Goal: Task Accomplishment & Management: Use online tool/utility

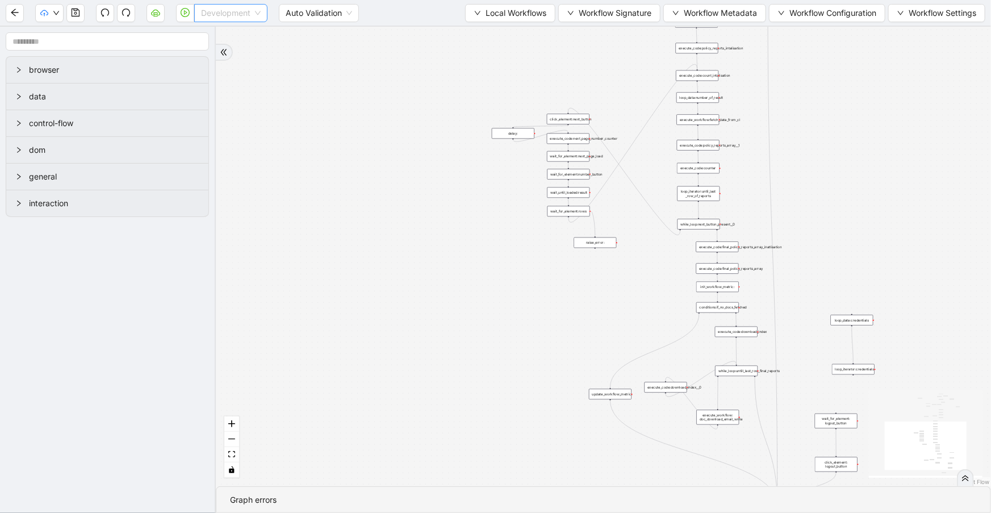
click at [219, 12] on span "Development" at bounding box center [231, 13] width 60 height 17
click at [210, 53] on div "Production" at bounding box center [230, 54] width 55 height 12
click at [186, 18] on button "button" at bounding box center [185, 13] width 18 height 18
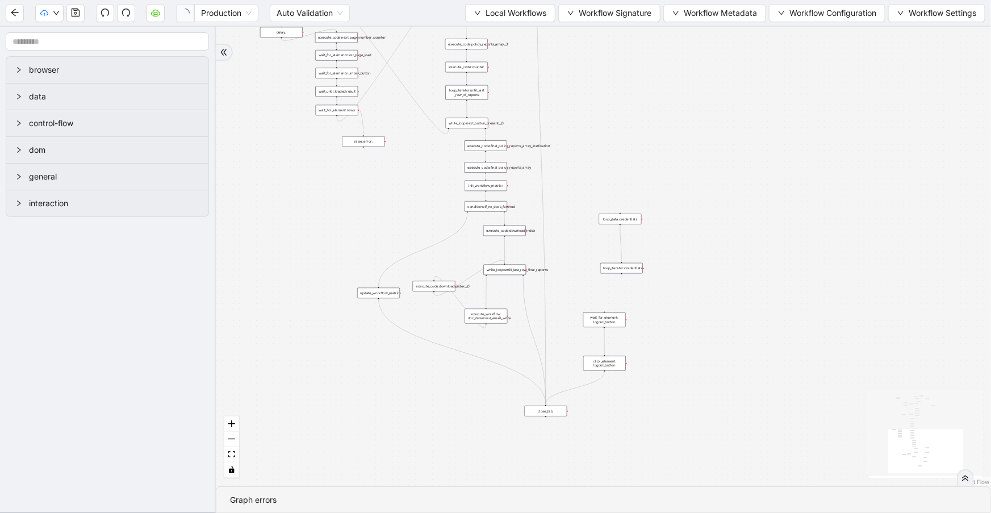
drag, startPoint x: 466, startPoint y: 283, endPoint x: 209, endPoint y: 157, distance: 285.6
click at [209, 157] on section "browser data control-flow dom general interaction trigger execute_code:next_pag…" at bounding box center [495, 270] width 991 height 486
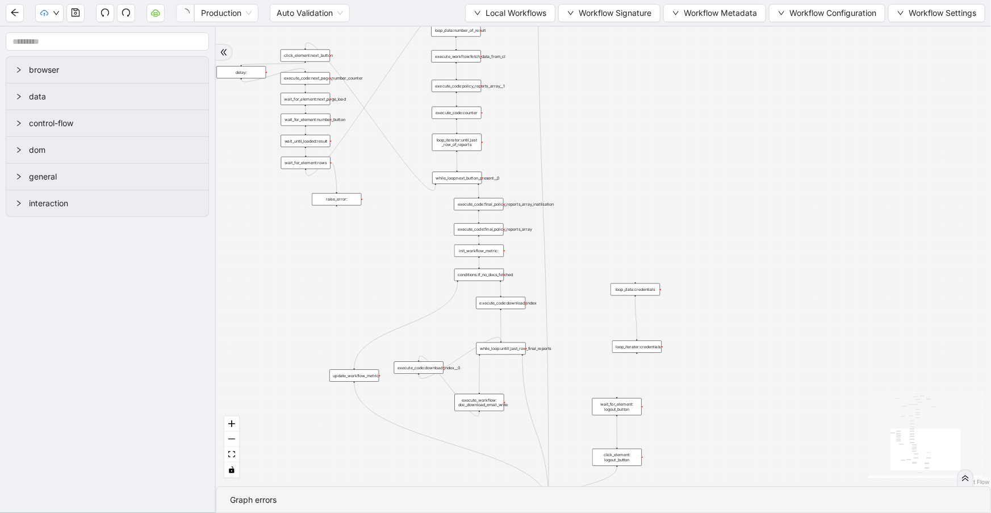
drag, startPoint x: 363, startPoint y: 165, endPoint x: 379, endPoint y: 255, distance: 91.1
click at [379, 255] on div "trigger execute_code:next_page_number_initialisation execute_workflow:fetch_las…" at bounding box center [603, 256] width 775 height 459
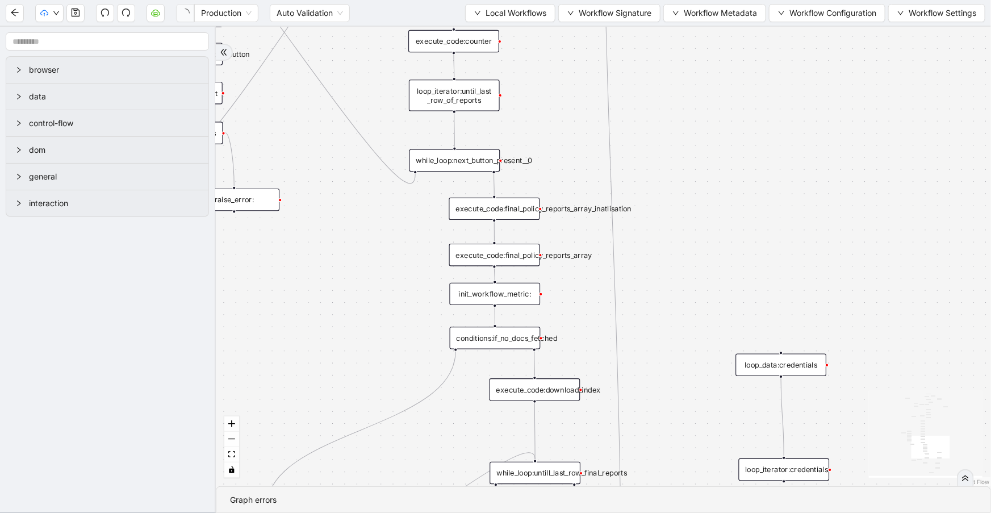
click at [482, 252] on div "execute_code:final_policy_reports_array" at bounding box center [494, 255] width 91 height 22
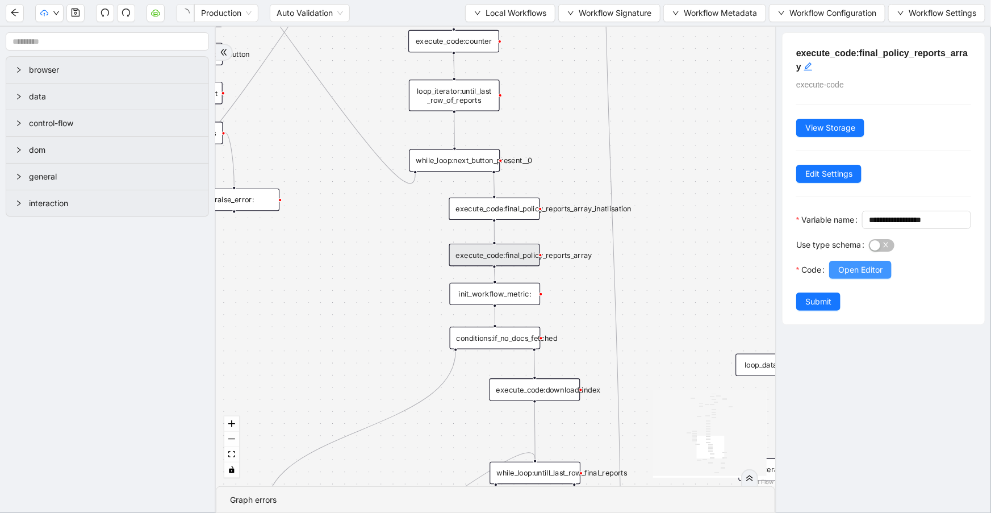
click at [885, 279] on button "Open Editor" at bounding box center [860, 270] width 62 height 18
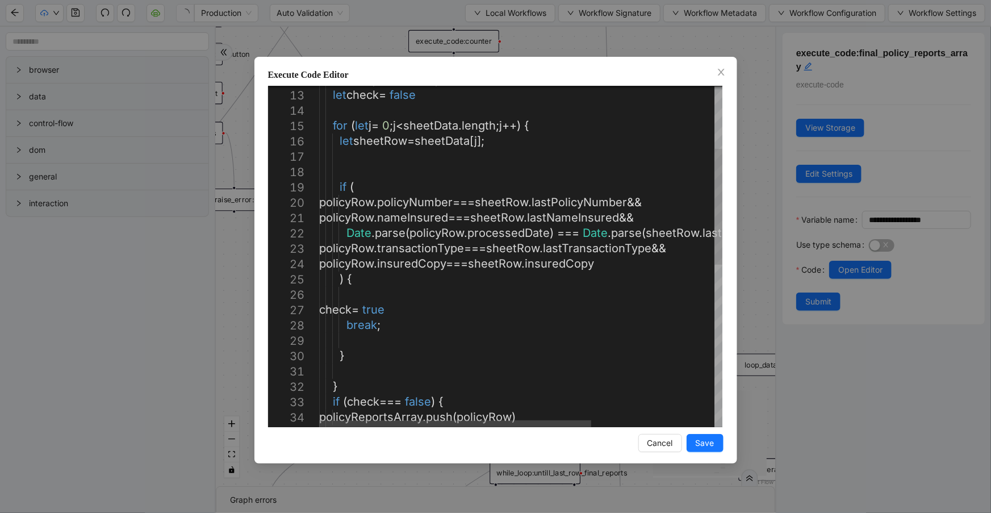
click at [446, 352] on div "let policyRow = policyReports [ i ]; let check = false for ( let j = 0 ; j < sh…" at bounding box center [611, 404] width 585 height 1000
type textarea "**********"
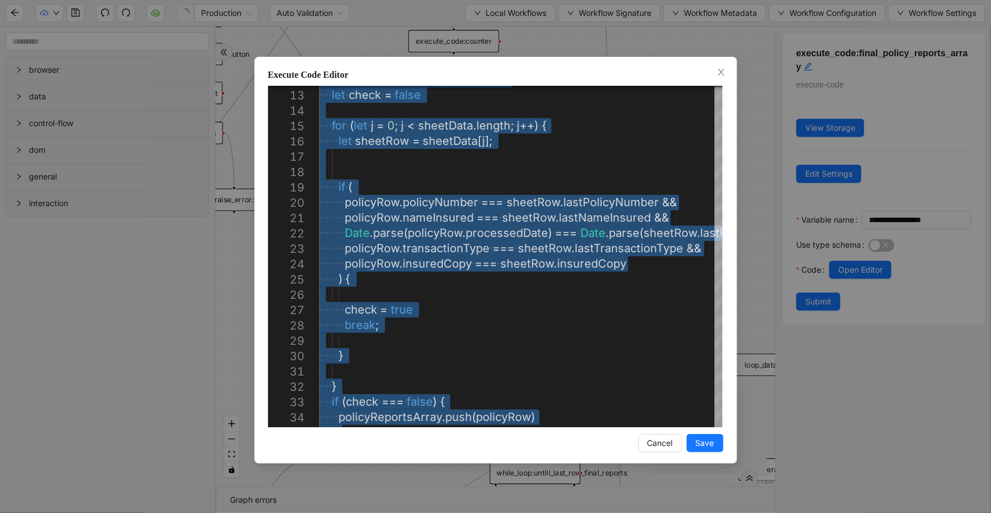
drag, startPoint x: 724, startPoint y: 68, endPoint x: 723, endPoint y: 51, distance: 17.6
click at [724, 68] on icon "close" at bounding box center [720, 72] width 9 height 9
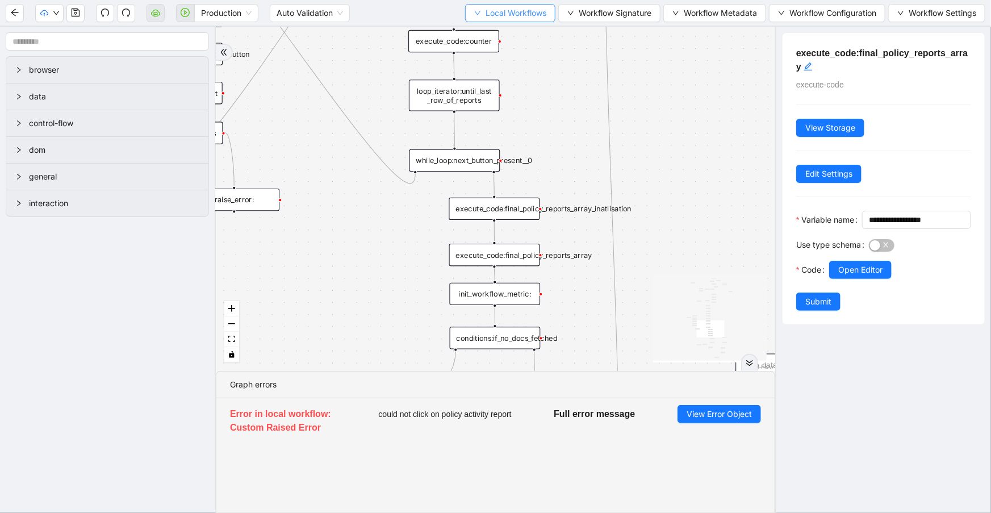
click at [519, 16] on span "Local Workflows" at bounding box center [515, 13] width 61 height 12
click at [519, 34] on span "Select" at bounding box center [508, 34] width 73 height 12
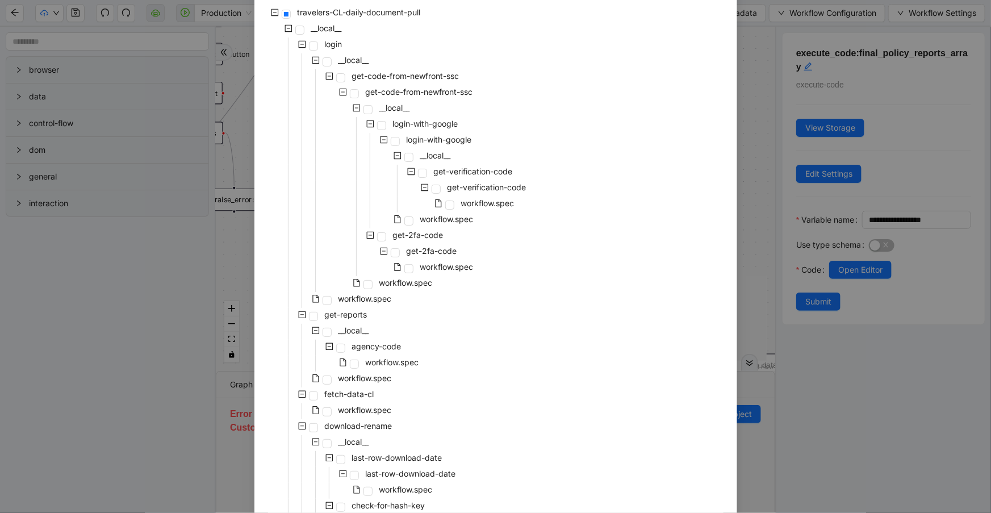
scroll to position [244, 0]
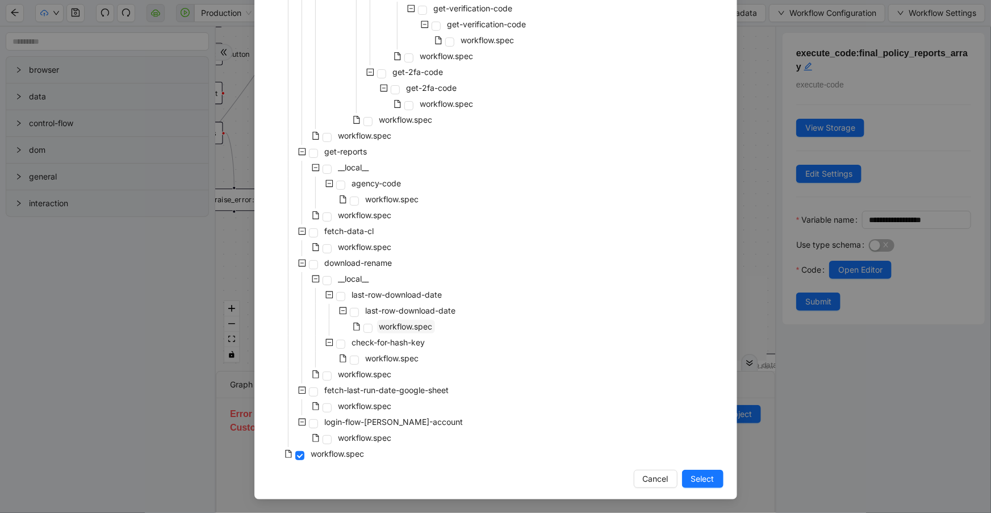
click at [398, 326] on span "workflow.spec" at bounding box center [405, 326] width 53 height 10
click at [702, 475] on span "Select" at bounding box center [702, 478] width 23 height 12
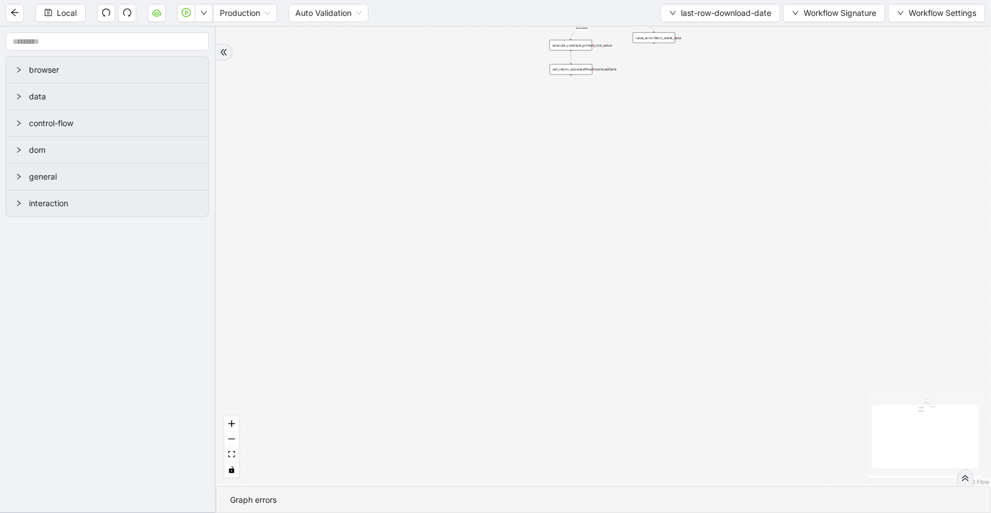
drag, startPoint x: 607, startPoint y: 156, endPoint x: 623, endPoint y: 271, distance: 116.8
click at [623, 271] on div "success fallback trigger luminai_server_request:fetch_last_row_value execute_co…" at bounding box center [603, 256] width 775 height 459
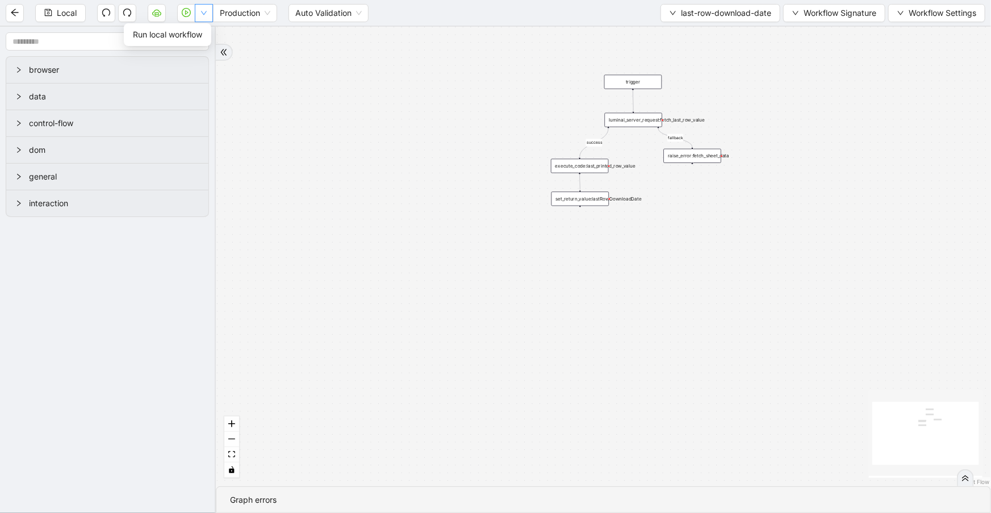
click at [199, 13] on button "button" at bounding box center [204, 13] width 18 height 18
click at [426, 51] on div "success fallback trigger luminai_server_request:fetch_last_row_value execute_co…" at bounding box center [603, 256] width 775 height 459
click at [710, 12] on span "last-row-download-date" at bounding box center [726, 13] width 90 height 12
click at [204, 10] on icon "down" at bounding box center [203, 13] width 7 height 7
drag, startPoint x: 834, startPoint y: 14, endPoint x: 837, endPoint y: 22, distance: 7.9
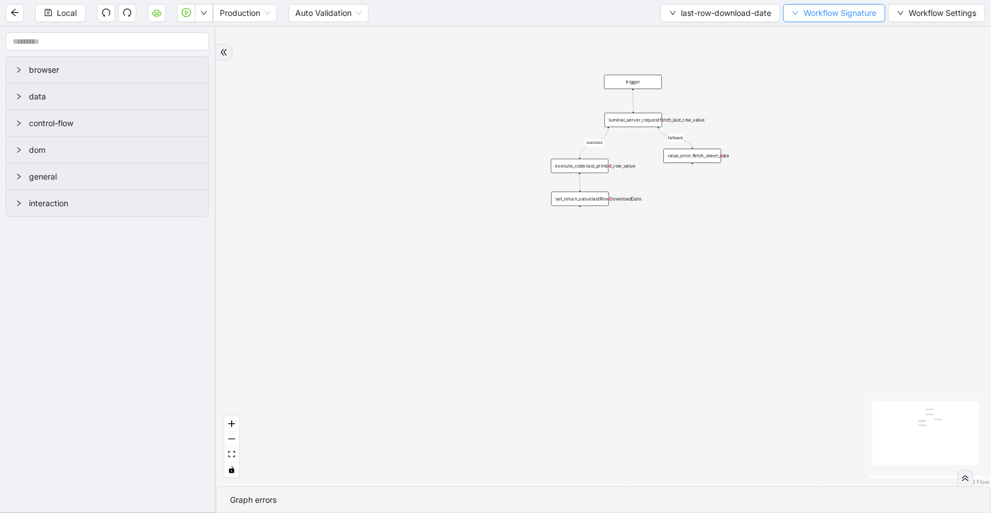
click at [834, 14] on span "Workflow Signature" at bounding box center [839, 13] width 73 height 12
click at [840, 54] on span "Type" at bounding box center [833, 53] width 75 height 12
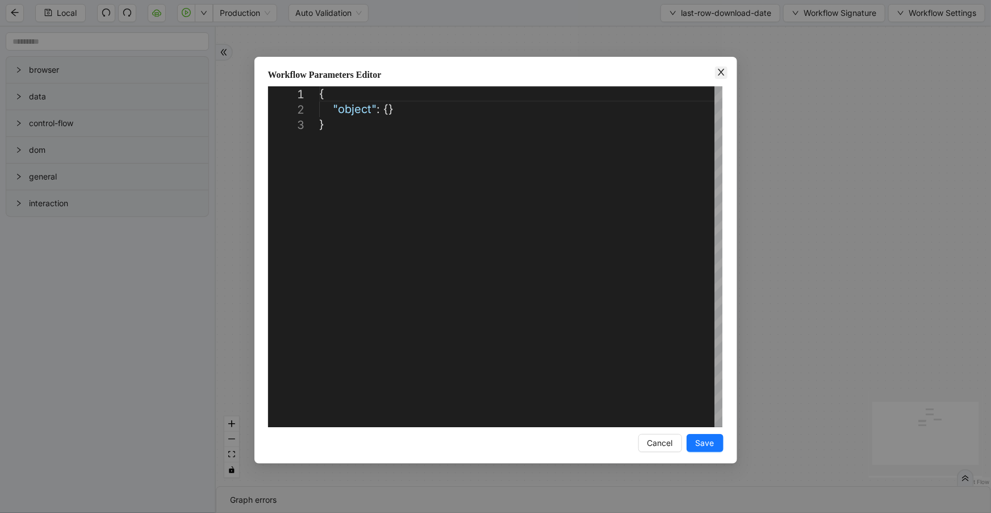
click at [717, 74] on icon "close" at bounding box center [720, 72] width 9 height 9
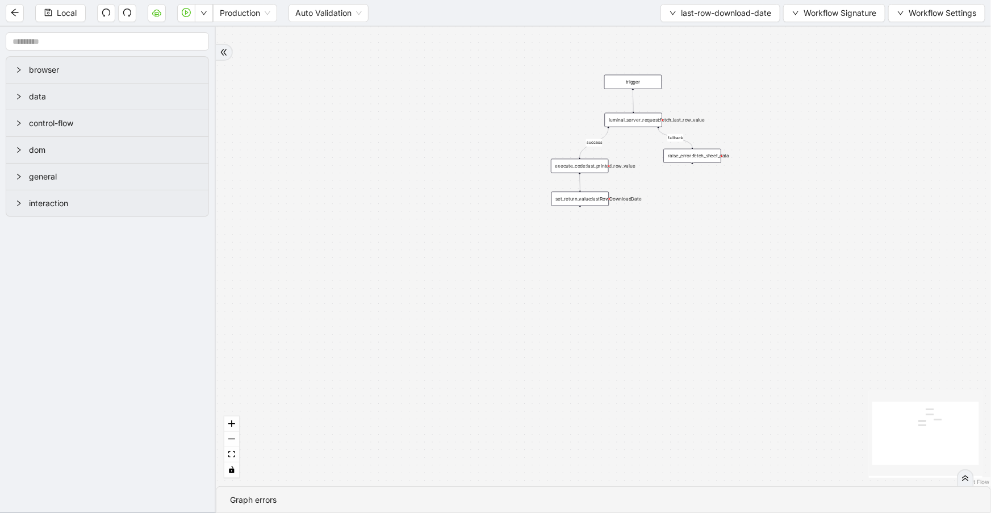
click at [585, 202] on div "set_return_value:lastRowDownloadDate" at bounding box center [579, 198] width 57 height 14
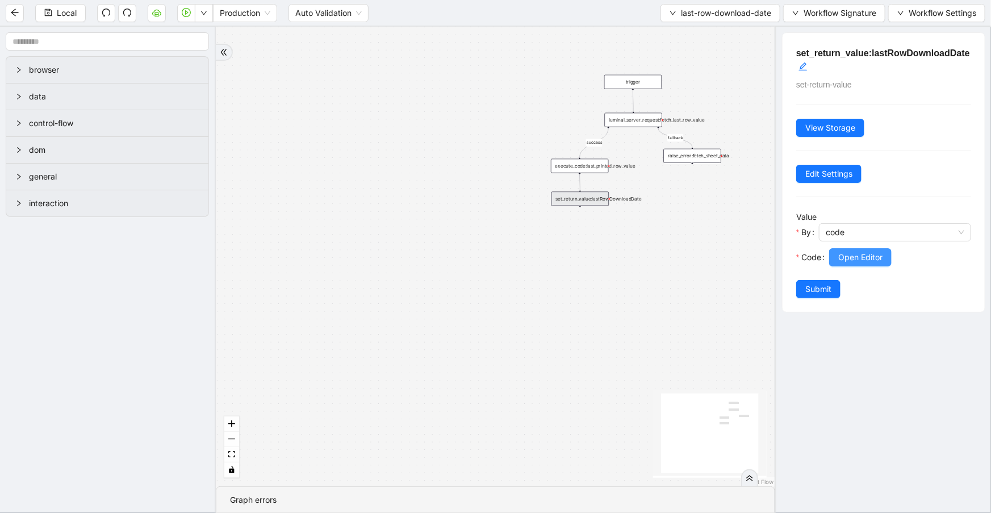
click at [841, 262] on span "Open Editor" at bounding box center [860, 257] width 44 height 12
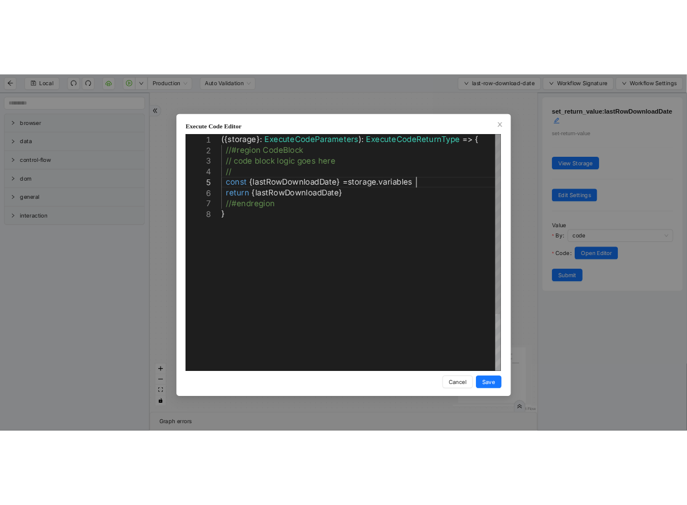
scroll to position [0, 6]
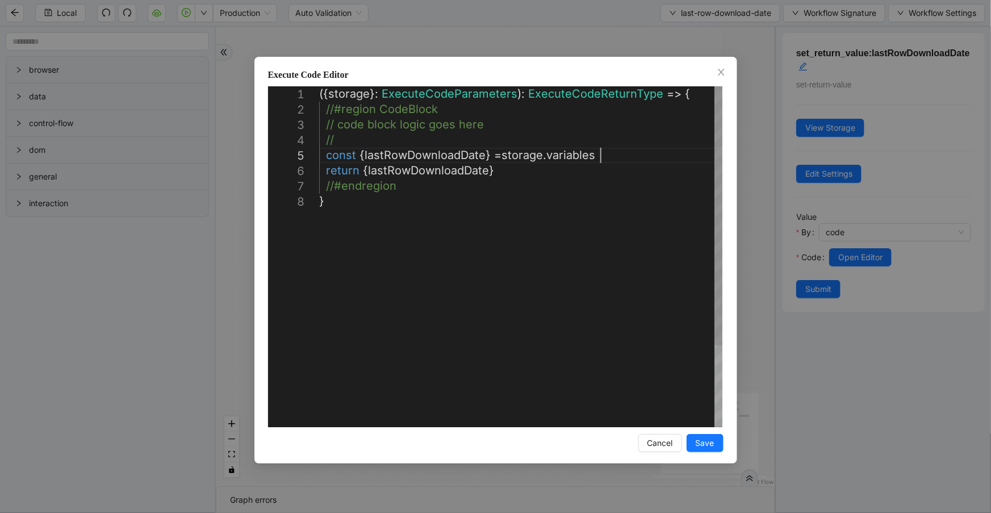
click at [644, 158] on div "({ storage }: ExecuteCodeParameters ): ExecuteCodeReturnType => { //#region Cod…" at bounding box center [520, 310] width 403 height 448
drag, startPoint x: 722, startPoint y: 72, endPoint x: 712, endPoint y: 100, distance: 29.4
click at [722, 73] on icon "close" at bounding box center [720, 72] width 9 height 9
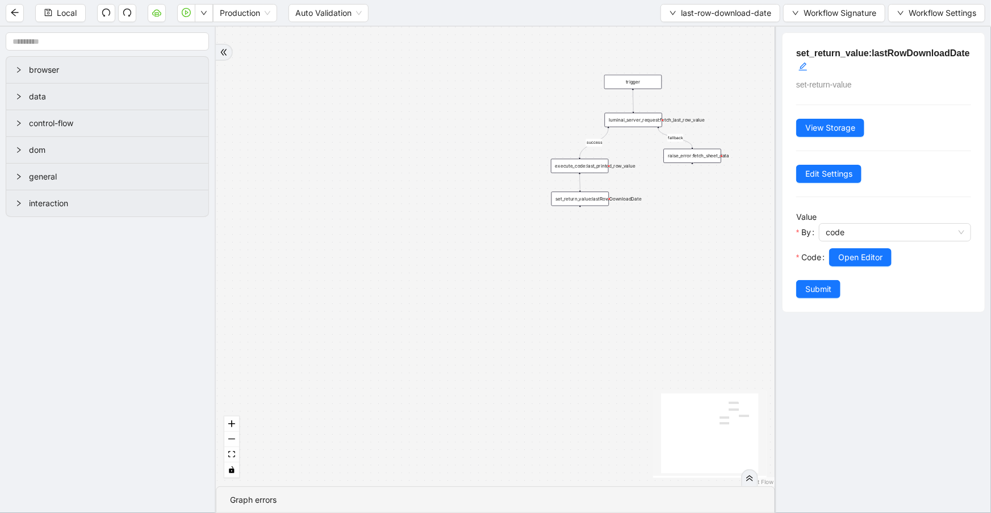
click at [594, 159] on div "execute_code:last_printed_row_value" at bounding box center [579, 166] width 57 height 14
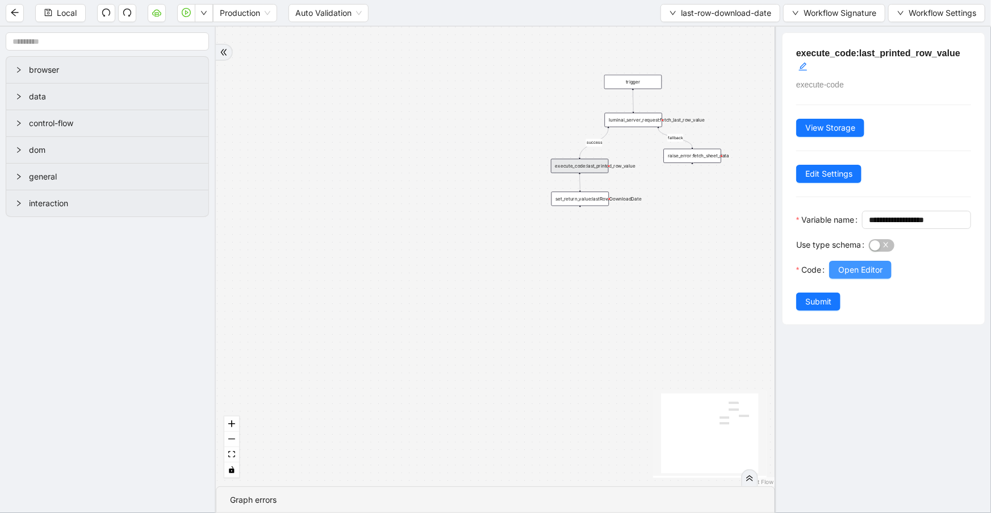
click at [855, 279] on button "Open Editor" at bounding box center [860, 270] width 62 height 18
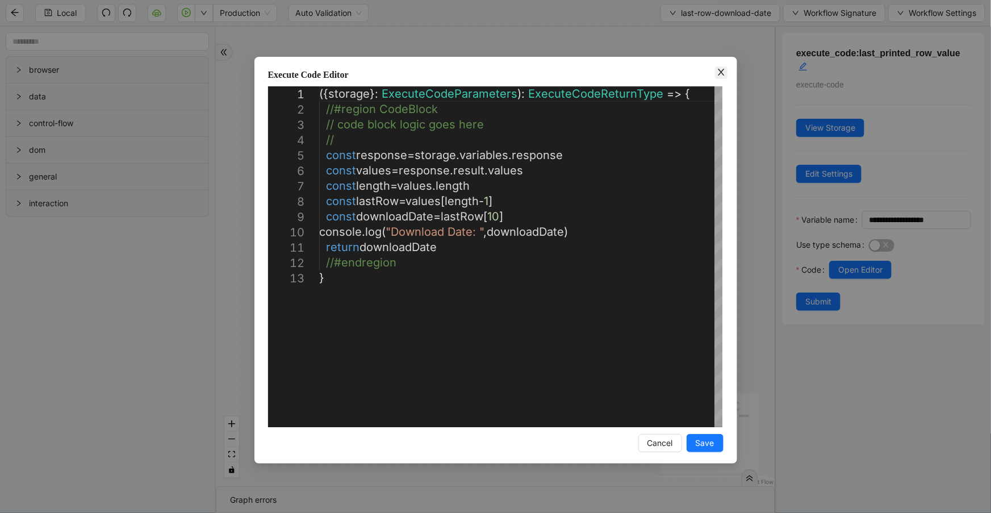
click at [717, 73] on icon "close" at bounding box center [720, 72] width 9 height 9
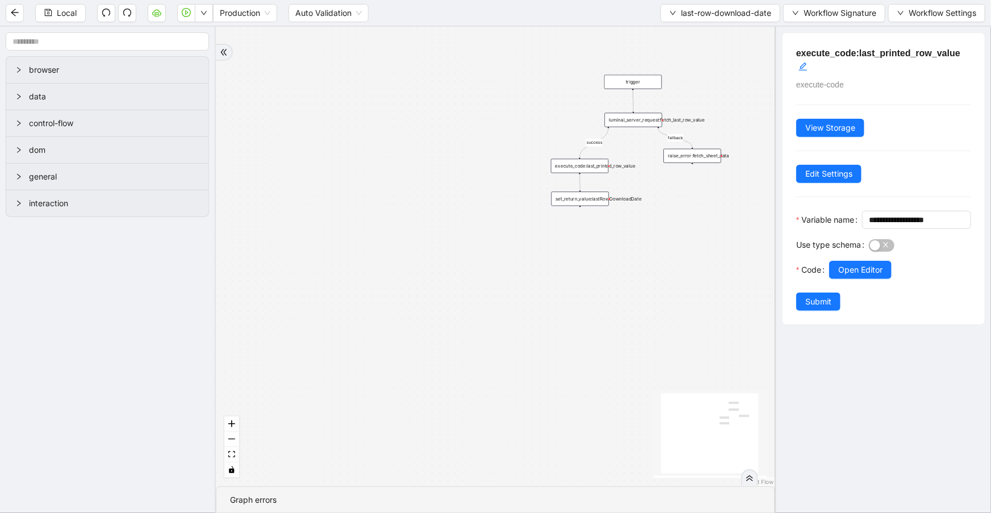
click at [580, 194] on div "set_return_value:lastRowDownloadDate" at bounding box center [579, 198] width 57 height 14
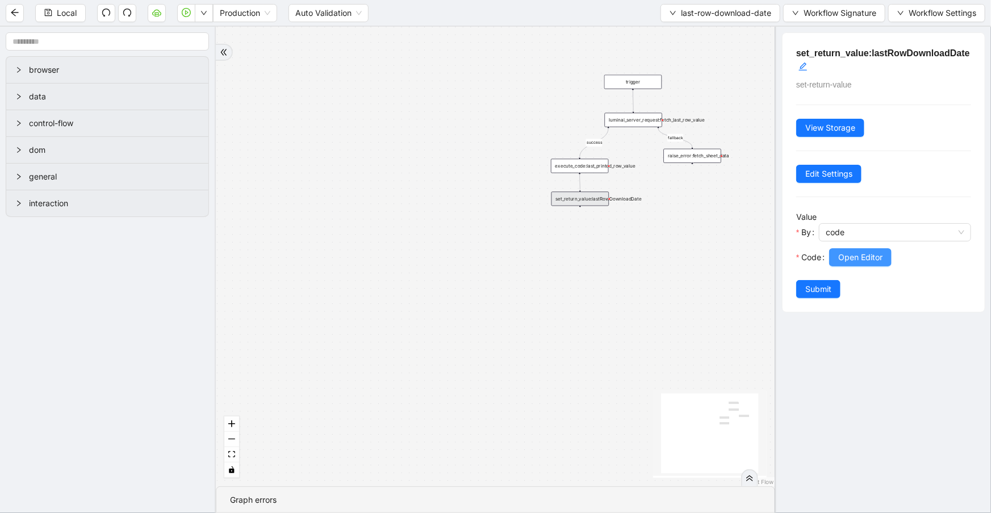
click at [859, 256] on span "Open Editor" at bounding box center [860, 257] width 44 height 12
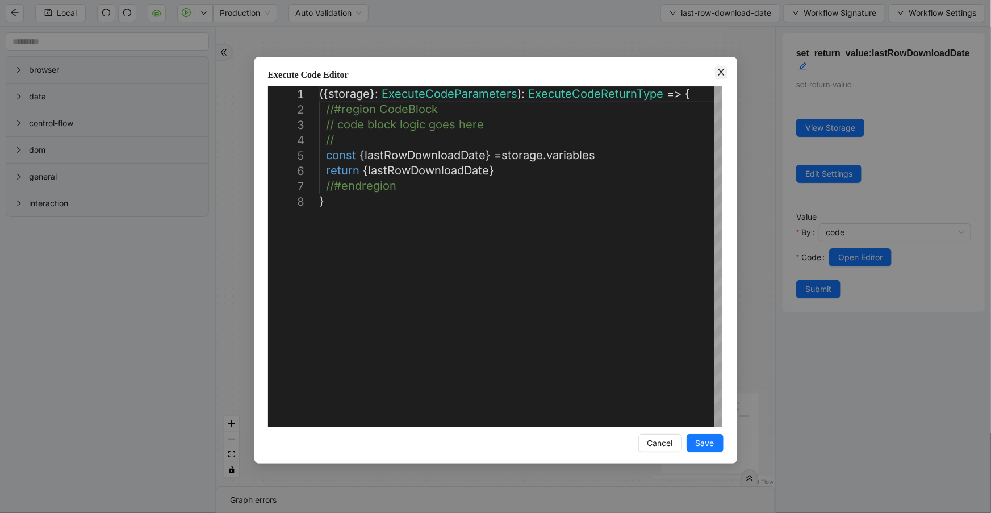
click at [723, 78] on span "Close" at bounding box center [721, 72] width 12 height 12
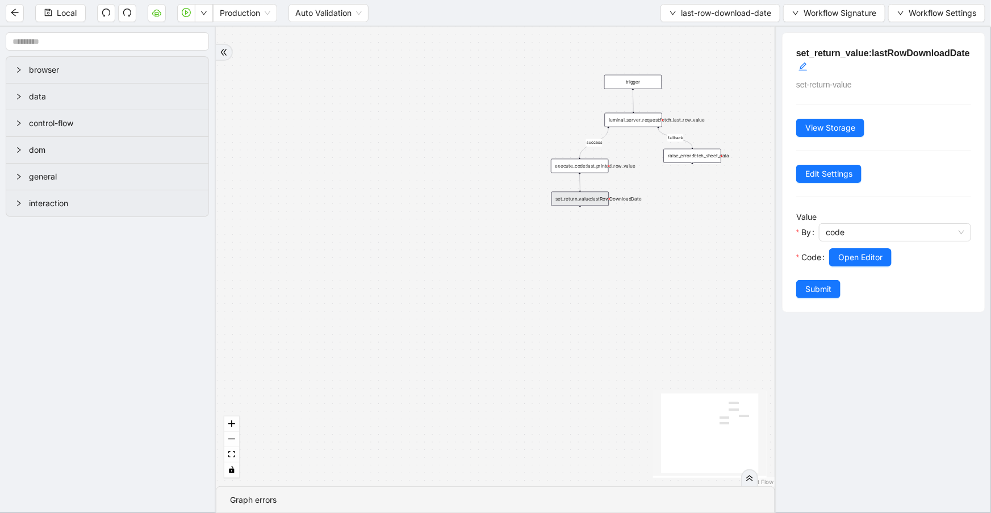
click at [586, 157] on div "success fallback trigger luminai_server_request:fetch_last_row_value execute_co…" at bounding box center [495, 256] width 559 height 459
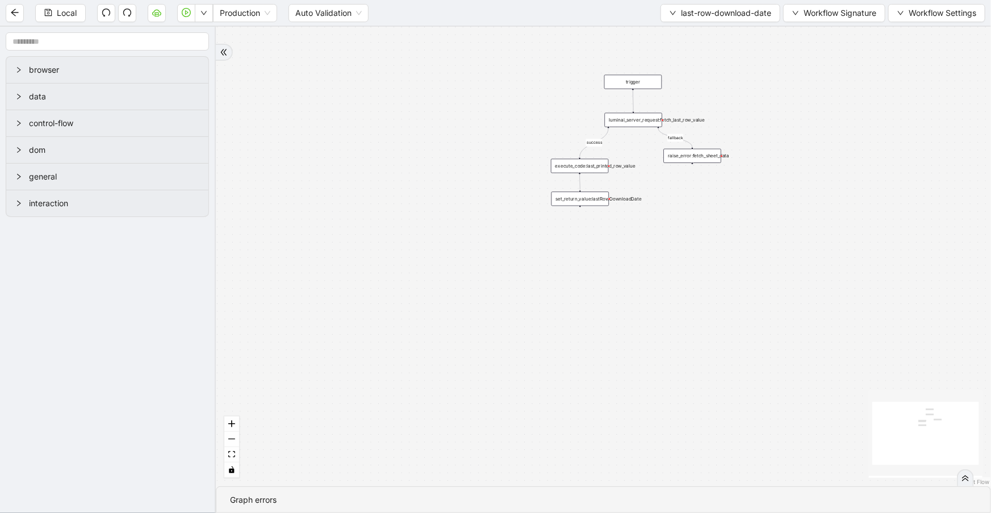
click at [590, 167] on div "execute_code:last_printed_row_value" at bounding box center [579, 166] width 57 height 14
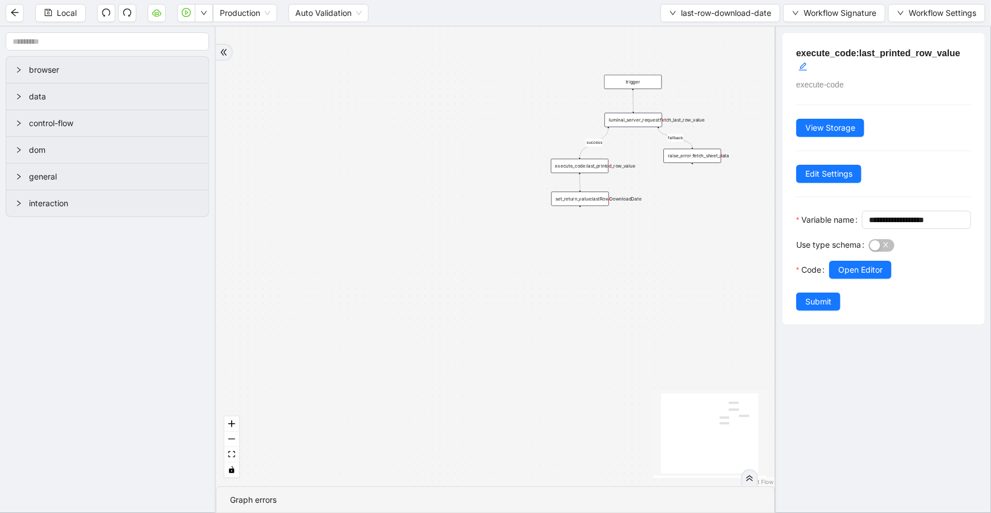
click at [634, 115] on div "luminai_server_request:fetch_last_row_value" at bounding box center [633, 120] width 57 height 14
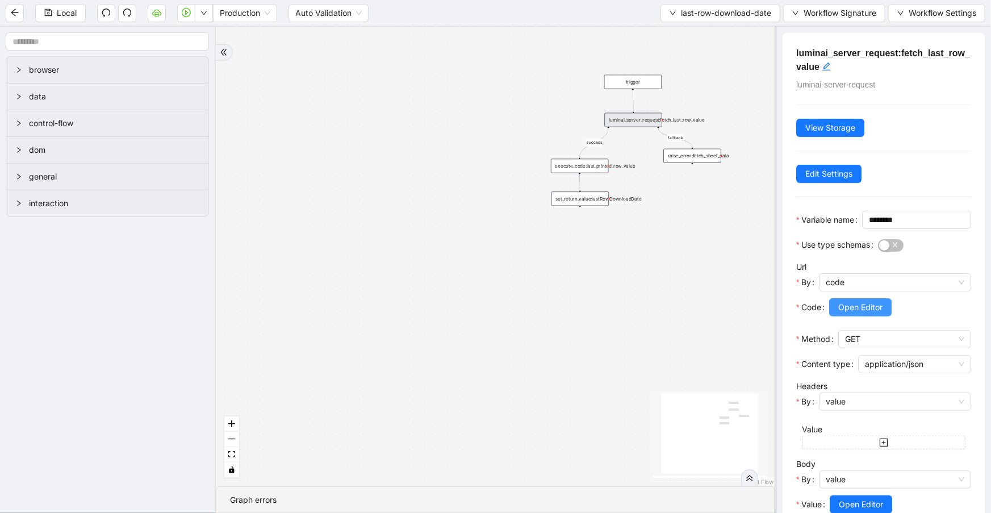
click at [864, 313] on span "Open Editor" at bounding box center [860, 307] width 44 height 12
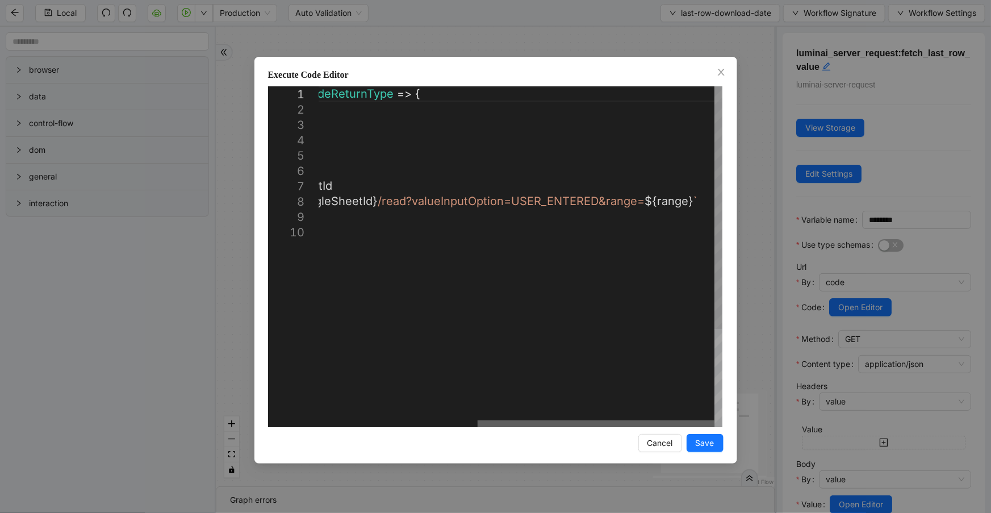
click at [714, 420] on div at bounding box center [595, 423] width 237 height 7
click at [717, 73] on icon "close" at bounding box center [720, 72] width 9 height 9
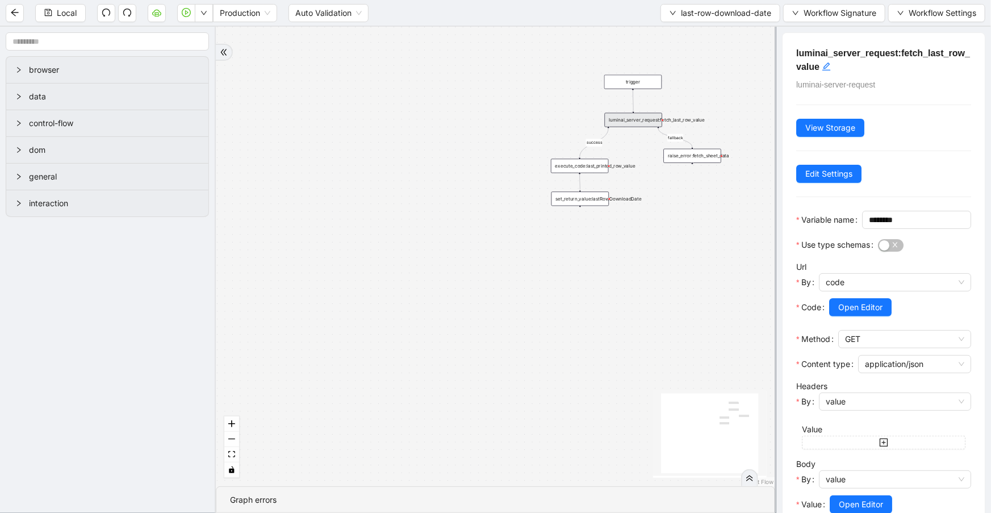
click at [580, 165] on div "execute_code:last_printed_row_value" at bounding box center [579, 166] width 57 height 14
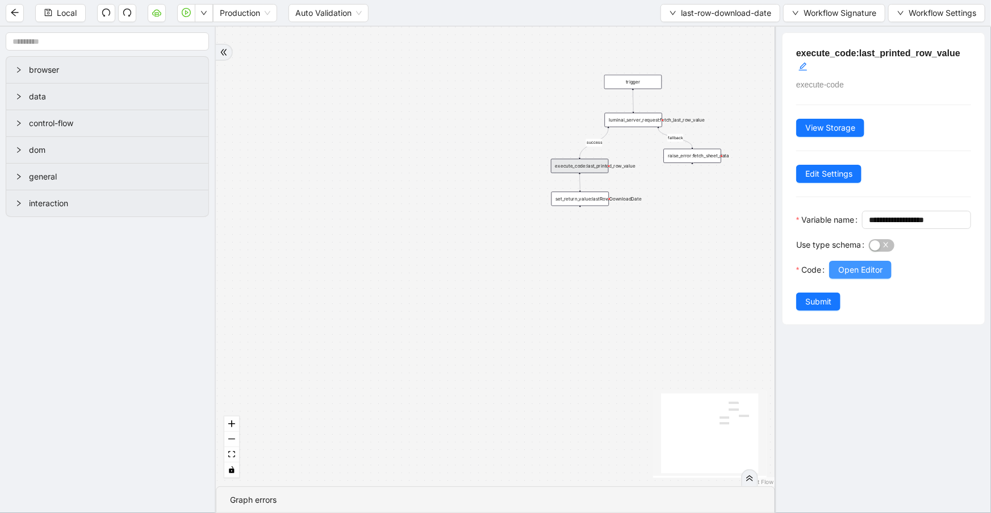
click at [871, 276] on span "Open Editor" at bounding box center [860, 269] width 44 height 12
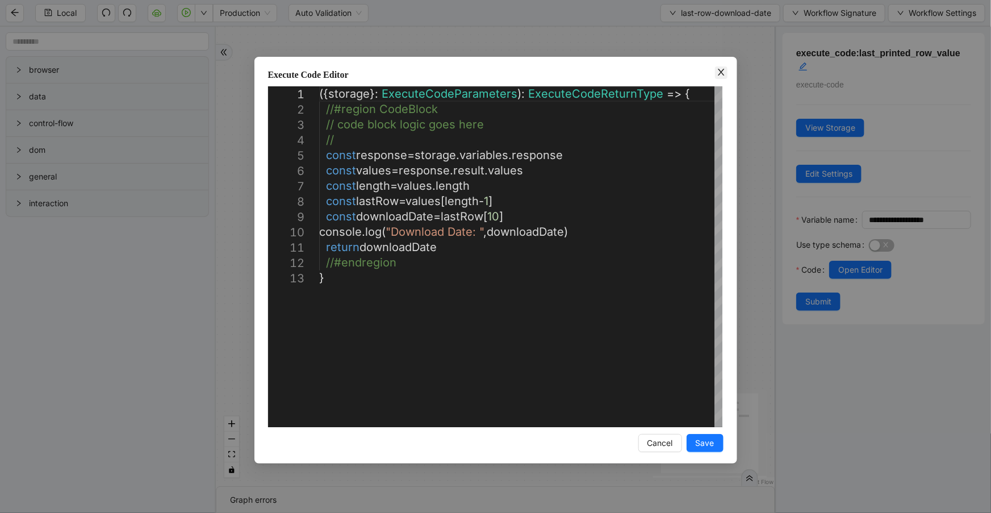
click at [723, 74] on icon "close" at bounding box center [720, 72] width 9 height 9
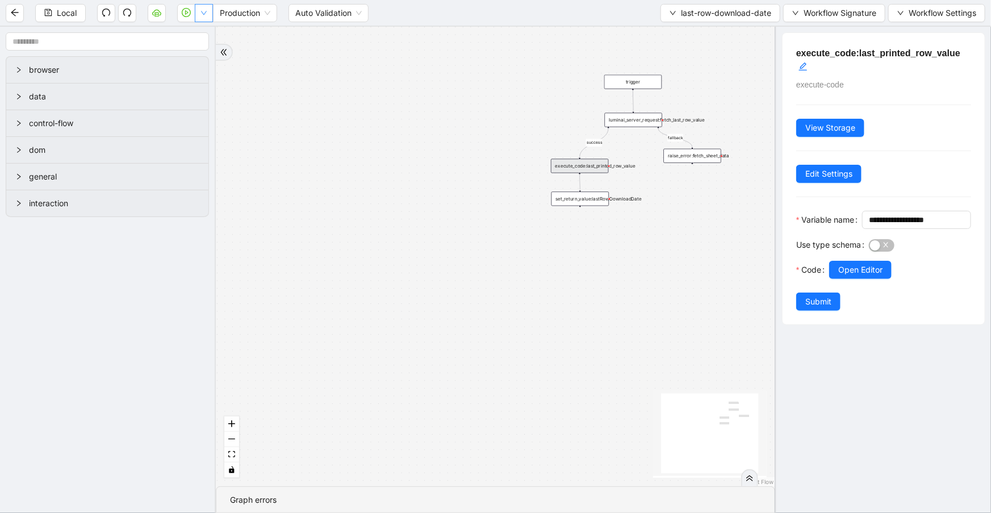
click at [199, 15] on button "button" at bounding box center [204, 13] width 18 height 18
click at [197, 36] on span "Run local workflow" at bounding box center [167, 34] width 69 height 12
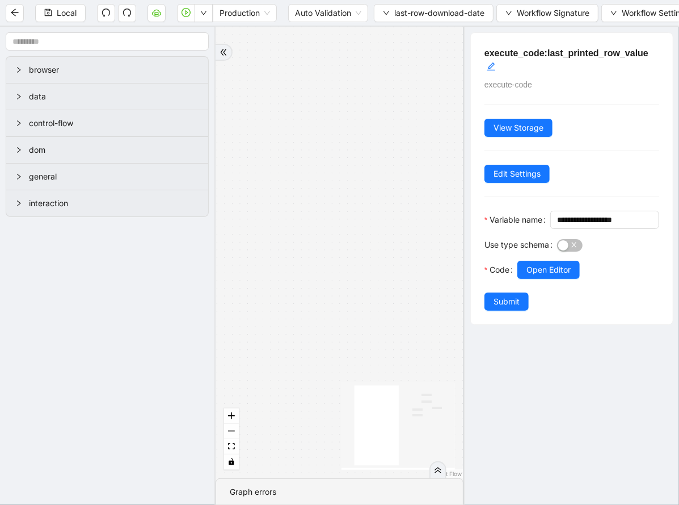
click at [391, 309] on div "success fallback trigger luminai_server_request:fetch_last_row_value execute_co…" at bounding box center [340, 252] width 248 height 451
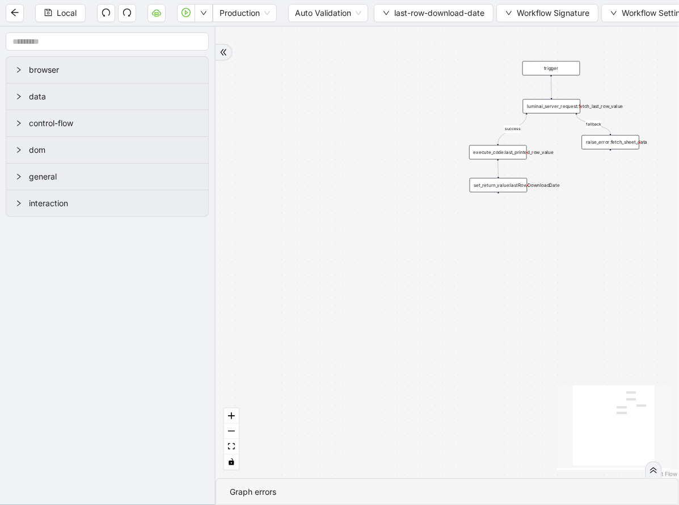
drag, startPoint x: 391, startPoint y: 309, endPoint x: 297, endPoint y: 295, distance: 94.6
click at [297, 295] on div "success fallback trigger luminai_server_request:fetch_last_row_value execute_co…" at bounding box center [448, 252] width 464 height 451
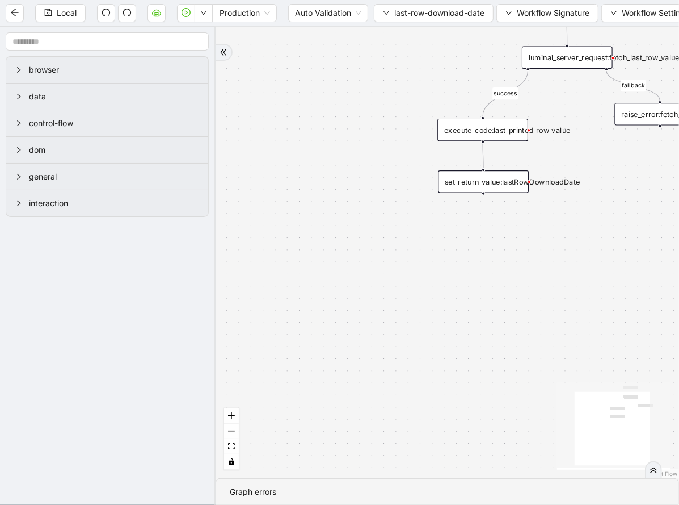
click at [490, 190] on div "set_return_value:lastRowDownloadDate" at bounding box center [483, 181] width 91 height 22
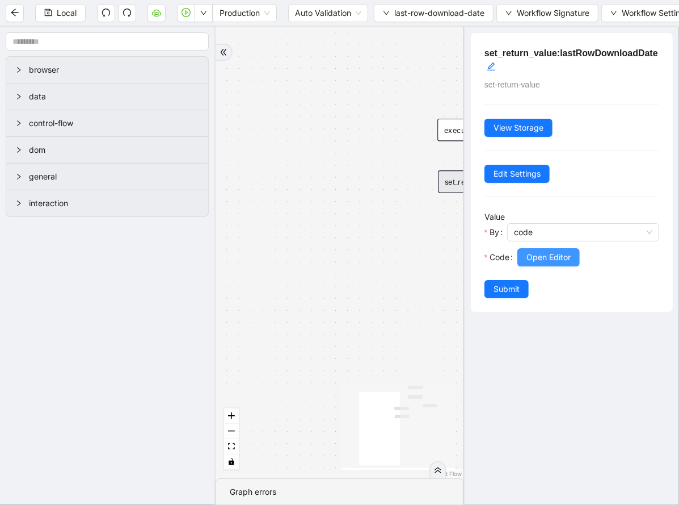
click at [533, 250] on button "Open Editor" at bounding box center [549, 257] width 62 height 18
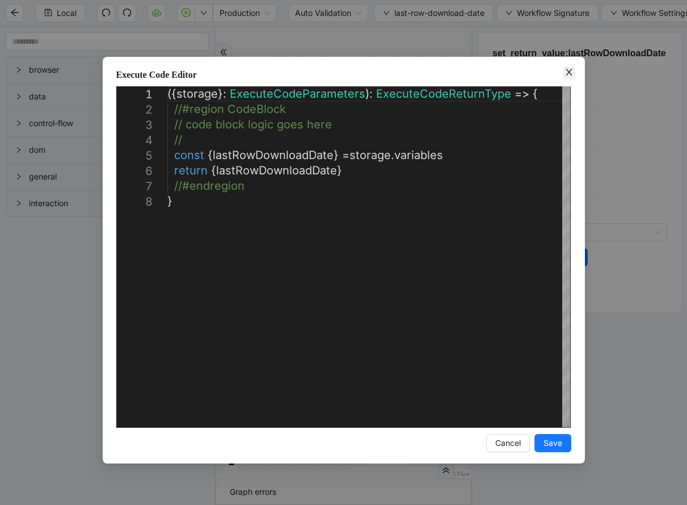
click at [569, 71] on icon "close" at bounding box center [569, 72] width 6 height 7
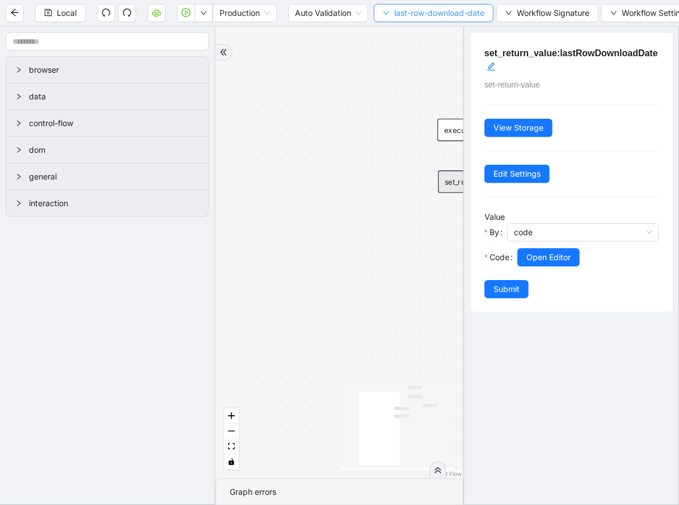
click at [419, 18] on span "last-row-download-date" at bounding box center [439, 13] width 90 height 12
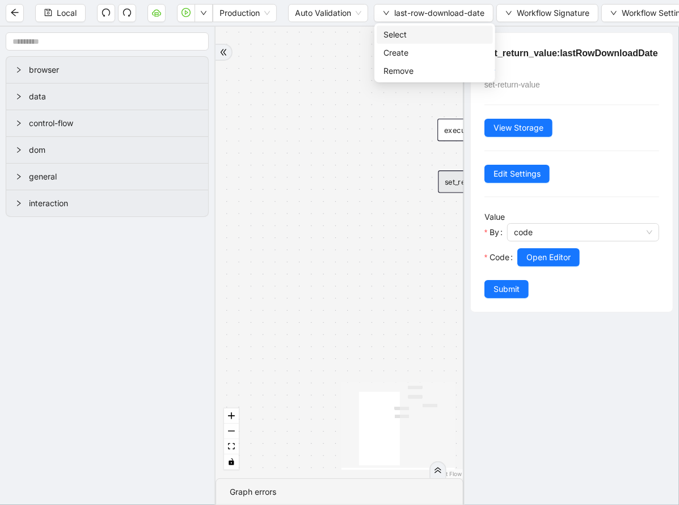
click at [422, 33] on span "Select" at bounding box center [435, 34] width 103 height 12
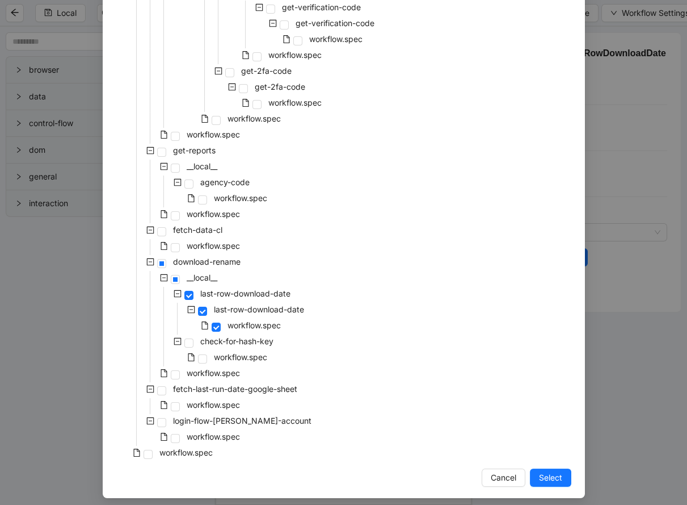
scroll to position [251, 0]
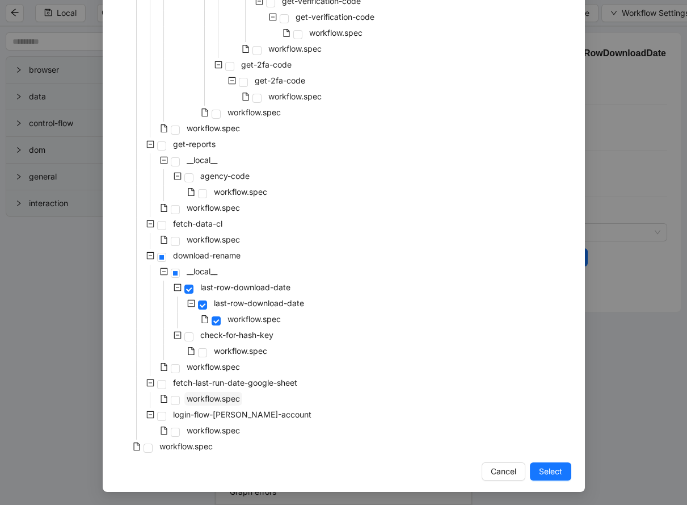
click at [200, 398] on span "workflow.spec" at bounding box center [213, 398] width 53 height 10
click at [539, 475] on span "Select" at bounding box center [550, 471] width 23 height 12
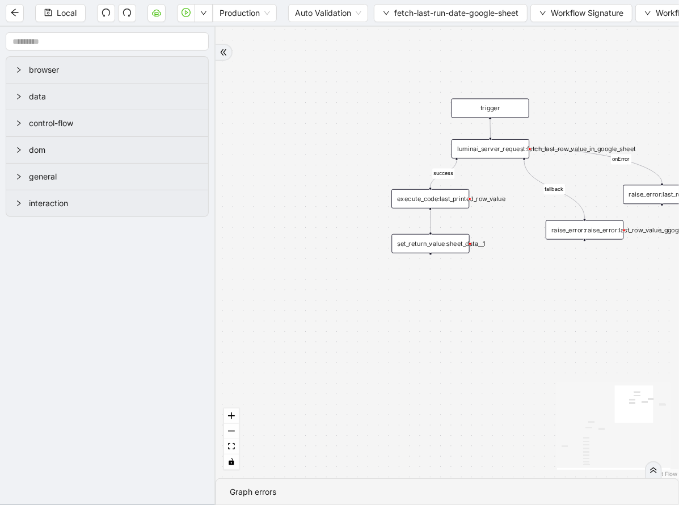
click at [456, 206] on div "execute_code:last_printed_row_value" at bounding box center [431, 198] width 78 height 19
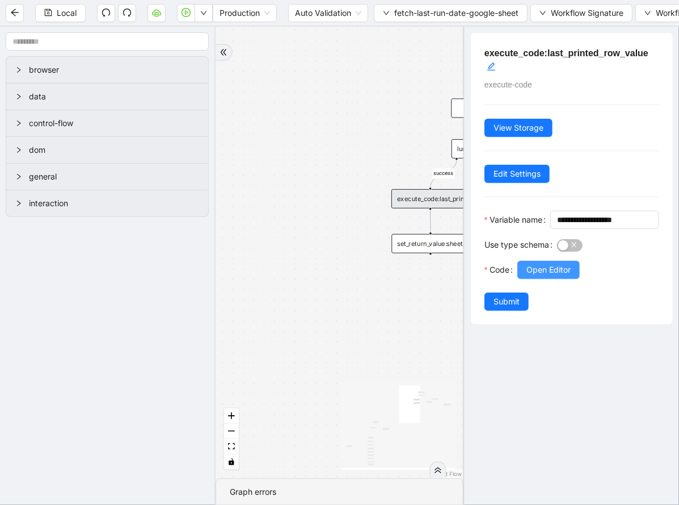
click at [549, 276] on span "Open Editor" at bounding box center [549, 269] width 44 height 12
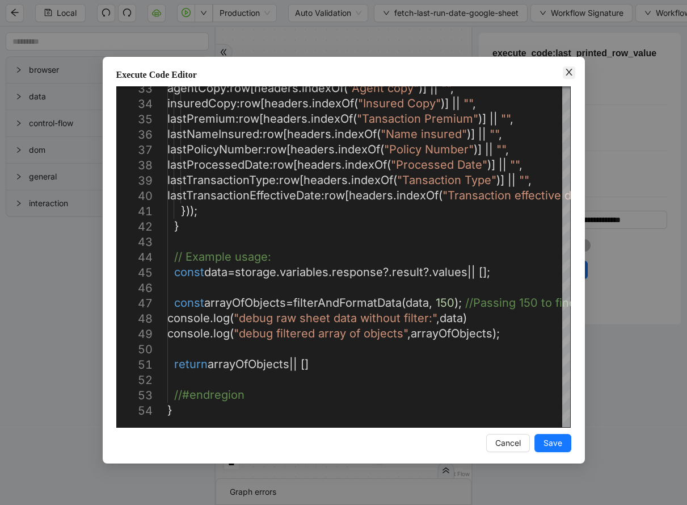
click at [572, 70] on icon "close" at bounding box center [569, 72] width 9 height 9
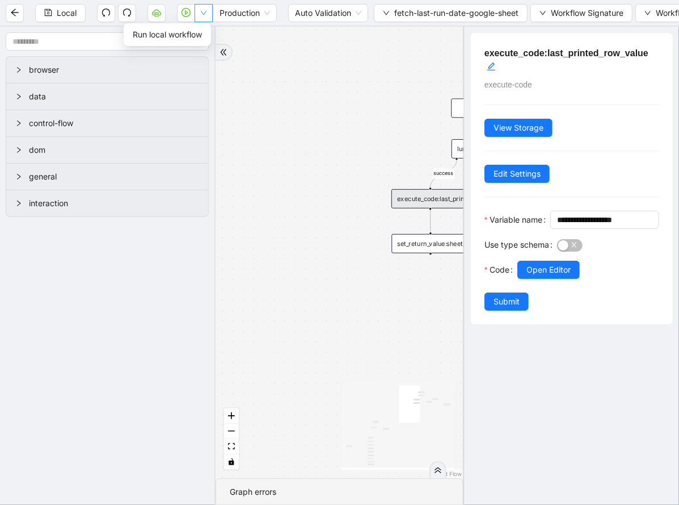
click at [210, 16] on button "button" at bounding box center [204, 13] width 18 height 18
click at [200, 34] on input "text" at bounding box center [107, 41] width 203 height 18
click at [203, 18] on button "button" at bounding box center [204, 13] width 18 height 18
click at [199, 37] on span "Run local workflow" at bounding box center [167, 34] width 69 height 12
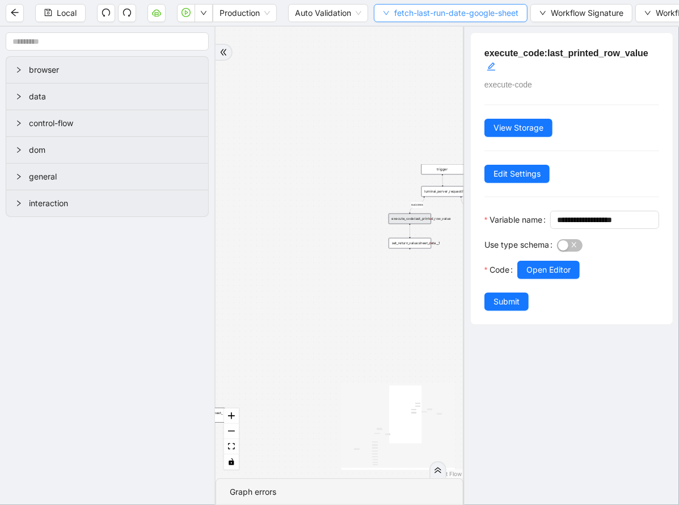
click at [434, 16] on span "fetch-last-run-date-google-sheet" at bounding box center [456, 13] width 124 height 12
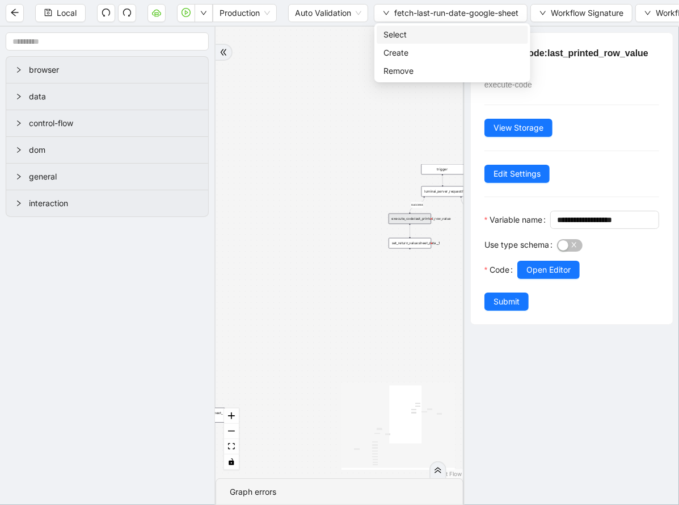
click at [435, 31] on span "Select" at bounding box center [453, 34] width 138 height 12
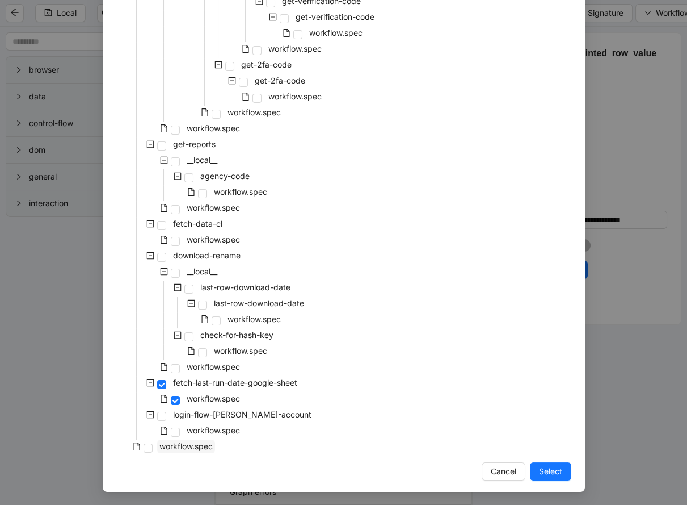
click at [197, 451] on span "workflow.spec" at bounding box center [186, 446] width 58 height 14
click at [531, 471] on button "Select" at bounding box center [550, 471] width 41 height 18
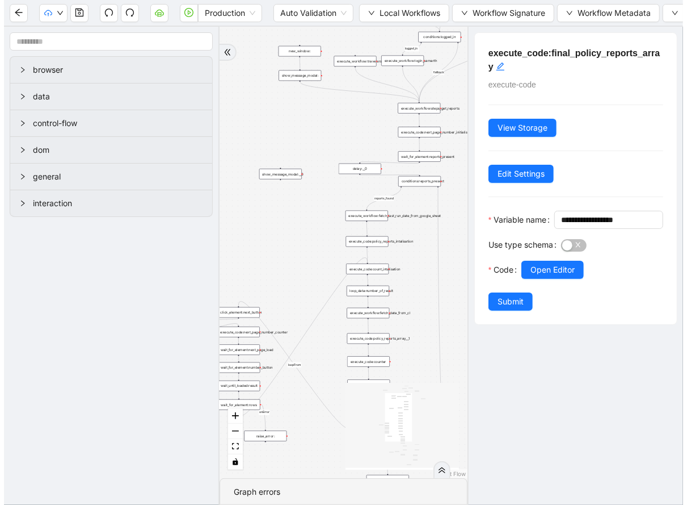
scroll to position [7, 0]
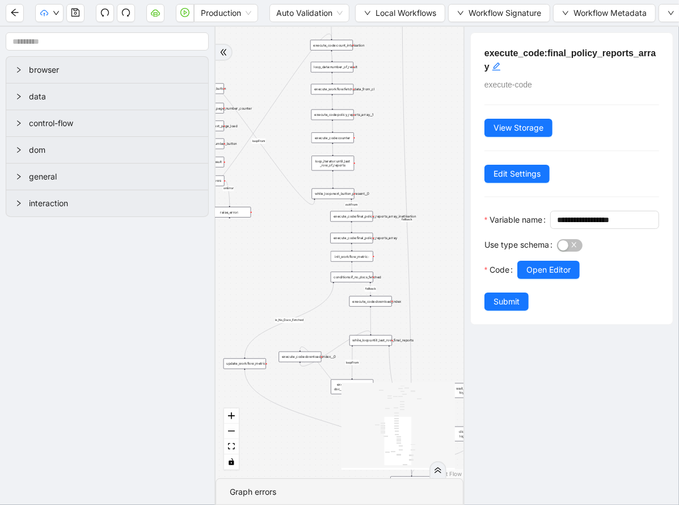
drag, startPoint x: 301, startPoint y: 261, endPoint x: 272, endPoint y: 39, distance: 223.3
click at [272, 39] on div "reports_found loopFrom exitFrom loopFrom is_No_Docs_Fetched fallback exitFrom f…" at bounding box center [340, 252] width 248 height 451
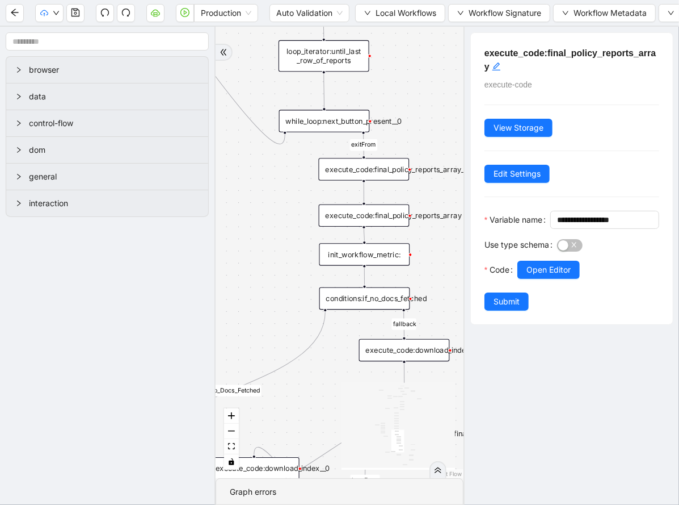
click at [367, 211] on div "execute_code:final_policy_reports_array" at bounding box center [364, 215] width 91 height 22
click at [540, 276] on span "Open Editor" at bounding box center [549, 269] width 44 height 12
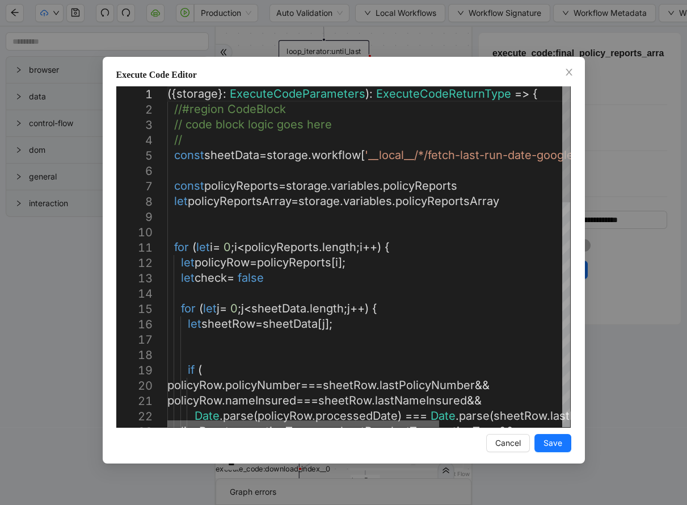
click at [262, 420] on div at bounding box center [303, 423] width 272 height 7
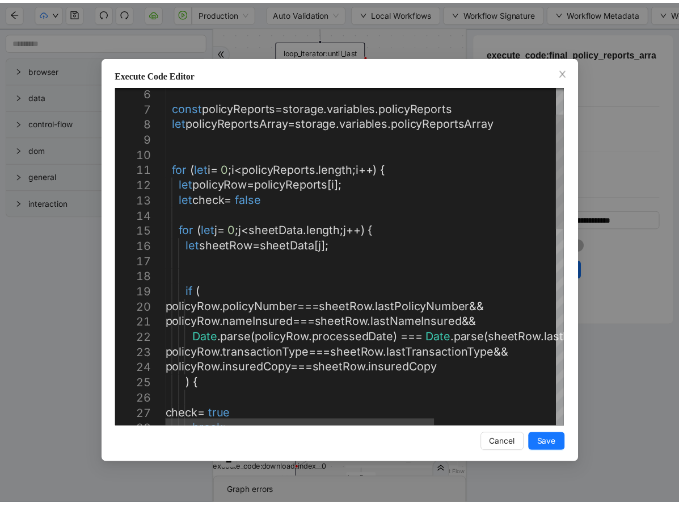
scroll to position [0, 0]
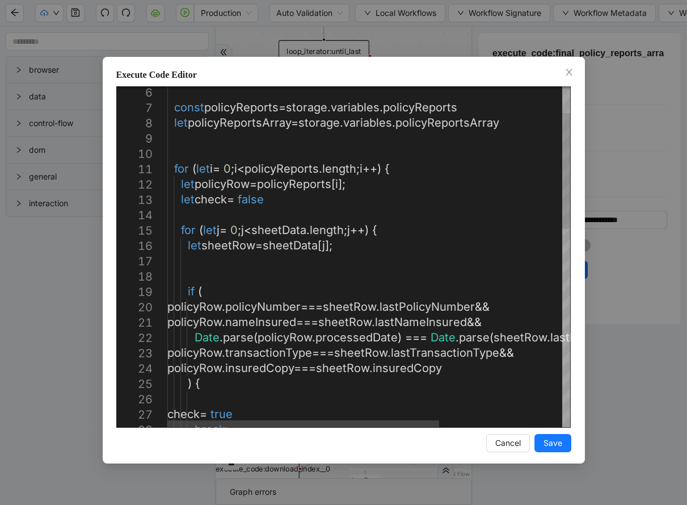
click at [434, 276] on div "const policyReports = storage . variables . policyReports let policyReportsArra…" at bounding box center [459, 508] width 585 height 1000
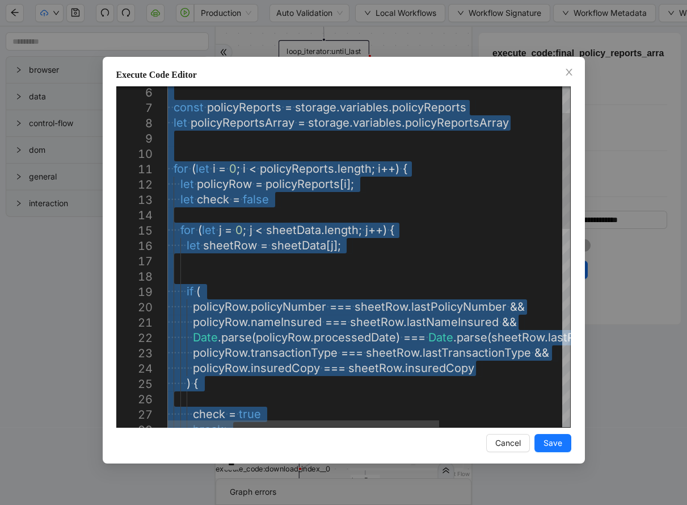
type textarea "**********"
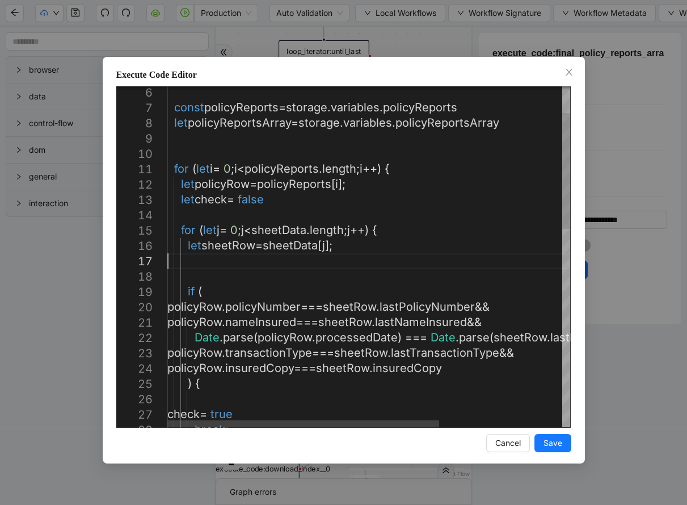
click at [429, 266] on div "const policyReports = storage . variables . policyReports let policyReportsArra…" at bounding box center [459, 508] width 585 height 1000
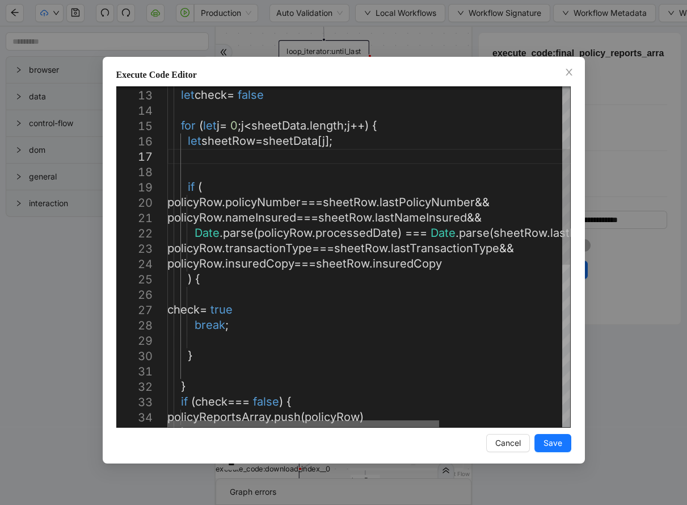
click at [372, 420] on div at bounding box center [303, 423] width 272 height 7
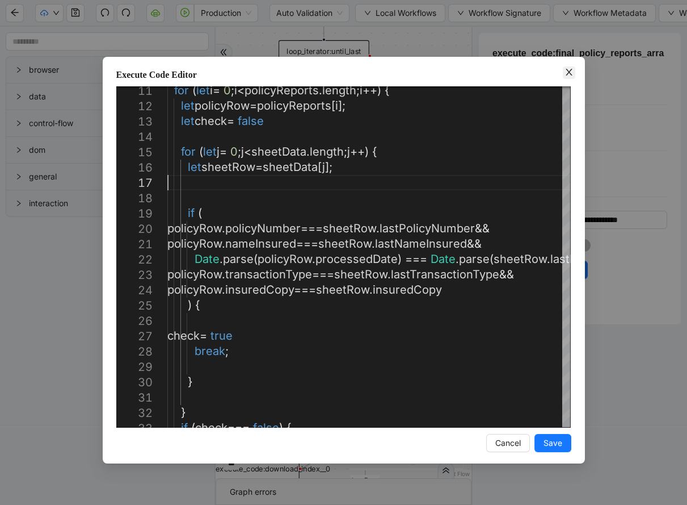
click at [566, 73] on icon "close" at bounding box center [569, 72] width 9 height 9
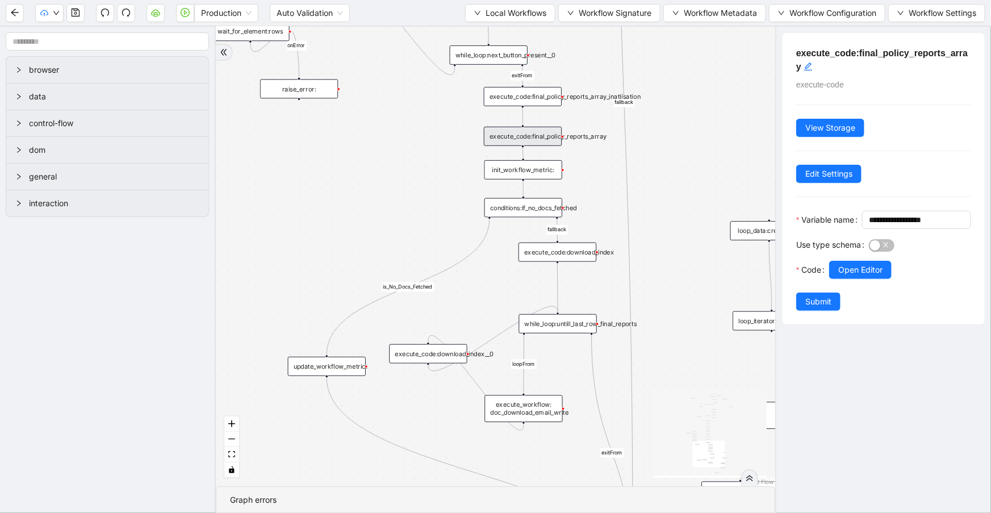
drag, startPoint x: 273, startPoint y: 275, endPoint x: 411, endPoint y: 199, distance: 157.2
click at [411, 199] on div "reports_found loopFrom exitFrom loopFrom is_No_Docs_Fetched fallback exitFrom f…" at bounding box center [495, 256] width 559 height 459
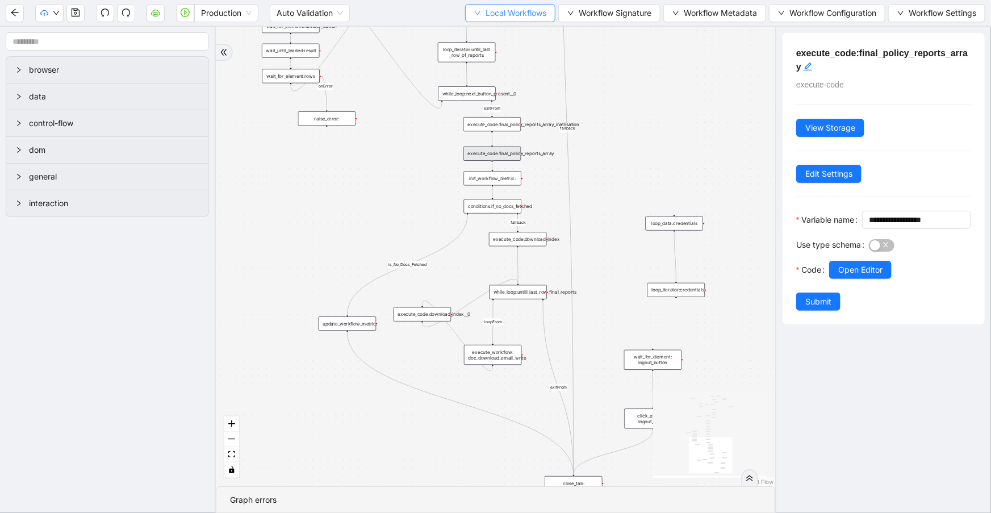
click at [512, 13] on span "Local Workflows" at bounding box center [515, 13] width 61 height 12
click at [520, 33] on span "Select" at bounding box center [508, 34] width 73 height 12
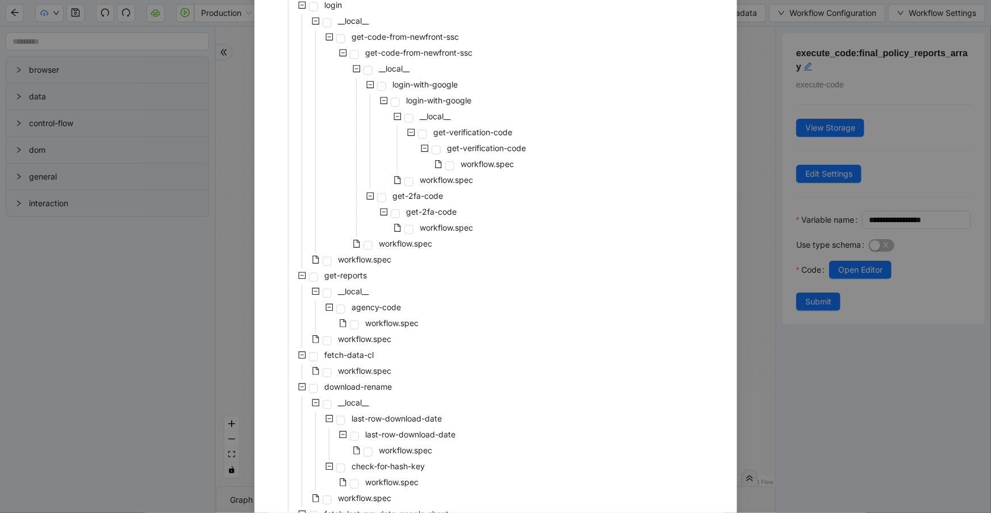
scroll to position [244, 0]
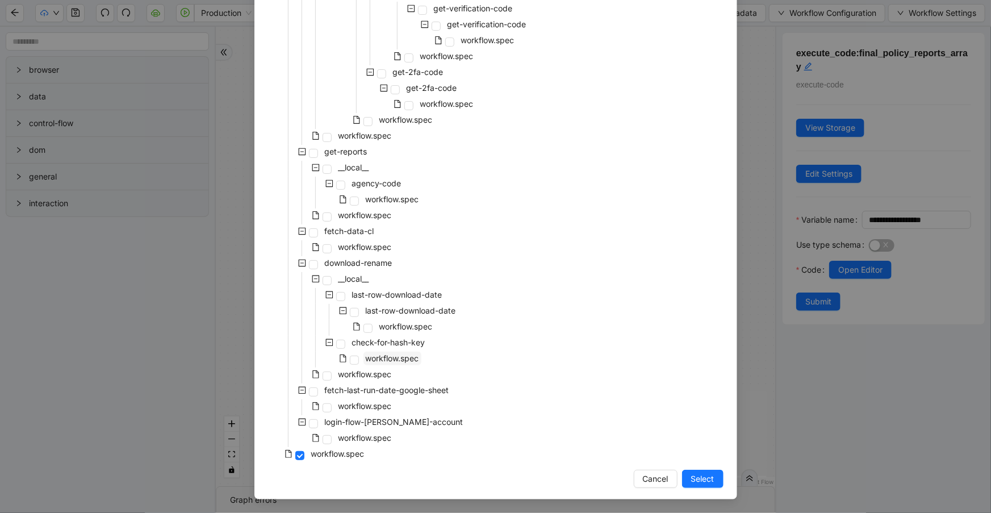
click at [392, 355] on span "workflow.spec" at bounding box center [392, 358] width 53 height 10
click at [693, 479] on span "Select" at bounding box center [702, 478] width 23 height 12
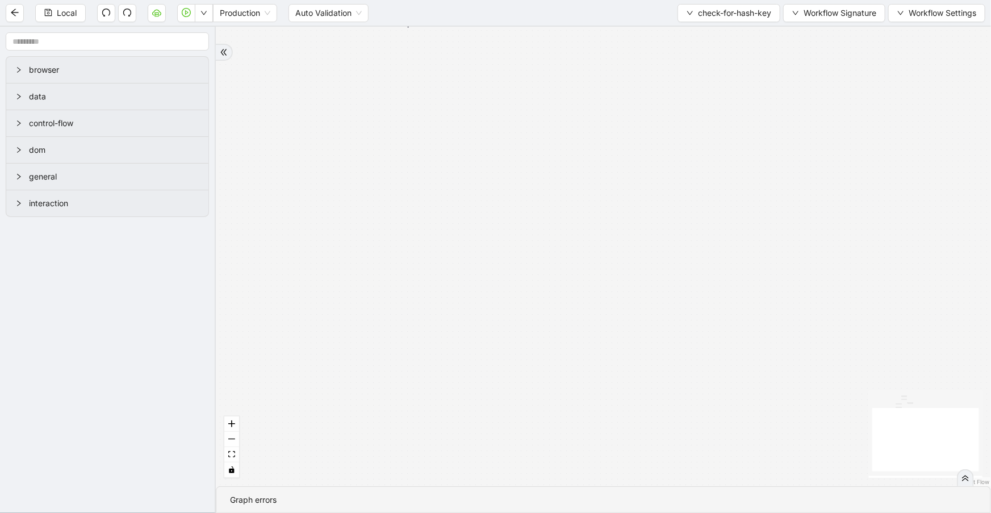
click at [221, 455] on div "fallback success trigger raise_error:fetch_sheet_data luminai_server_request:fe…" at bounding box center [603, 256] width 775 height 459
click at [227, 456] on button "fit view" at bounding box center [231, 454] width 15 height 15
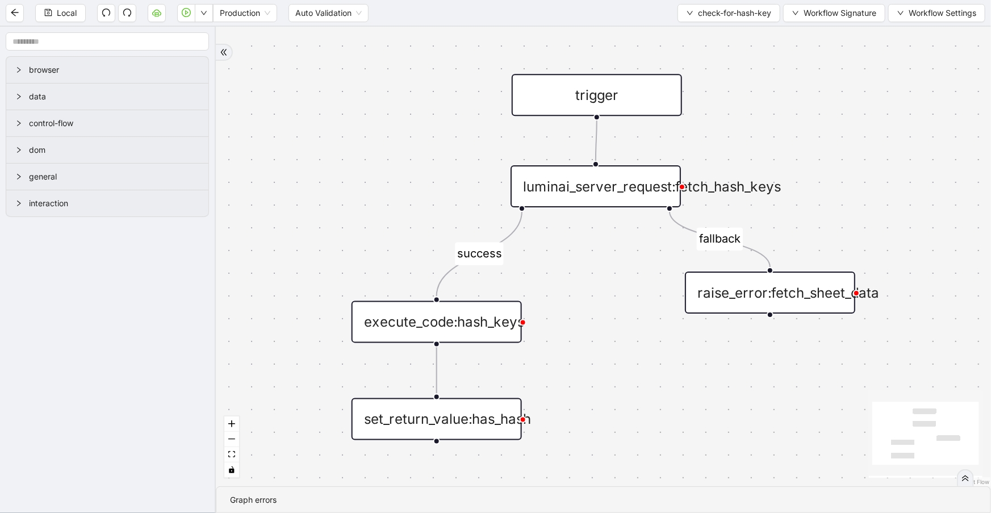
click at [601, 192] on div "luminai_server_request:fetch_hash_keys" at bounding box center [595, 186] width 170 height 42
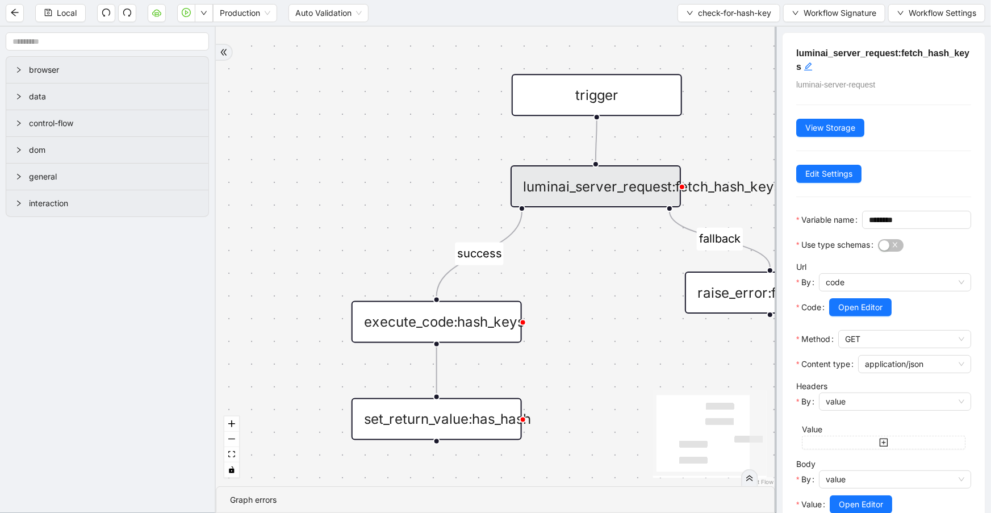
click at [422, 324] on div "execute_code:hash_keys" at bounding box center [436, 322] width 170 height 42
click at [422, 324] on div "execute_code:hash_keys" at bounding box center [436, 321] width 170 height 42
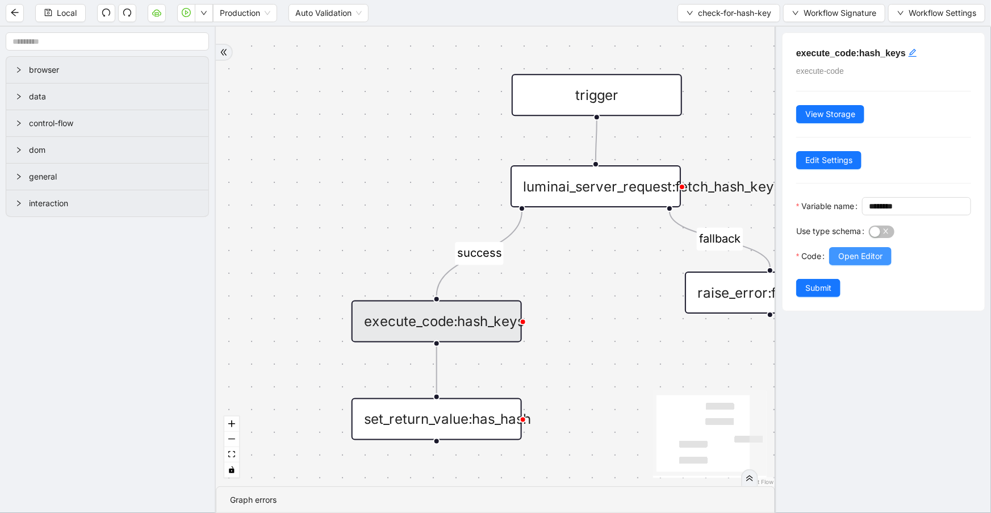
click at [838, 265] on button "Open Editor" at bounding box center [860, 256] width 62 height 18
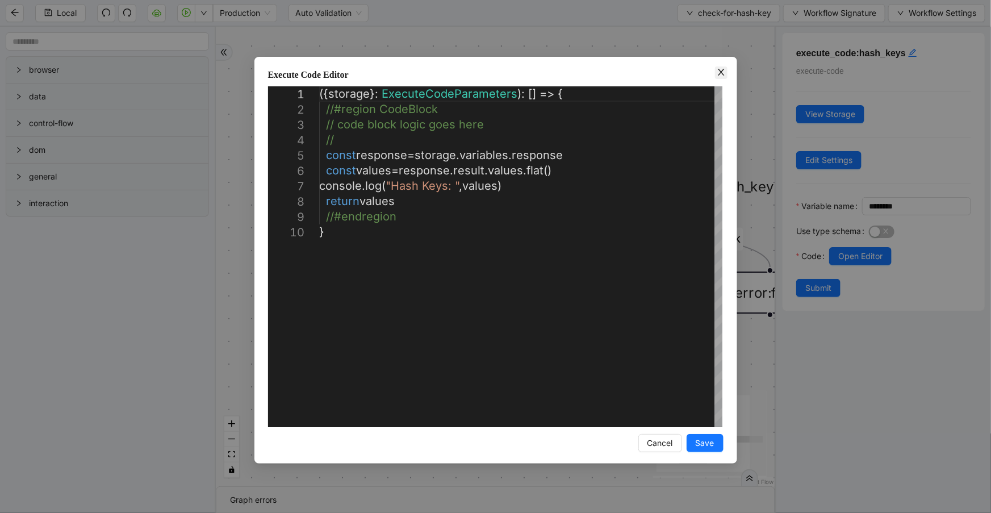
click at [724, 72] on icon "close" at bounding box center [720, 72] width 9 height 9
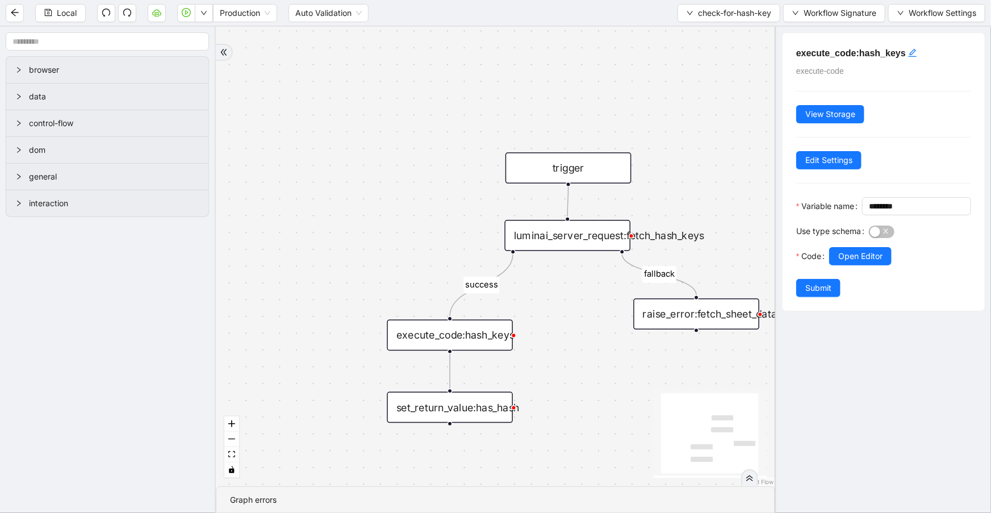
click at [483, 406] on div "set_return_value:has_hash" at bounding box center [450, 407] width 126 height 31
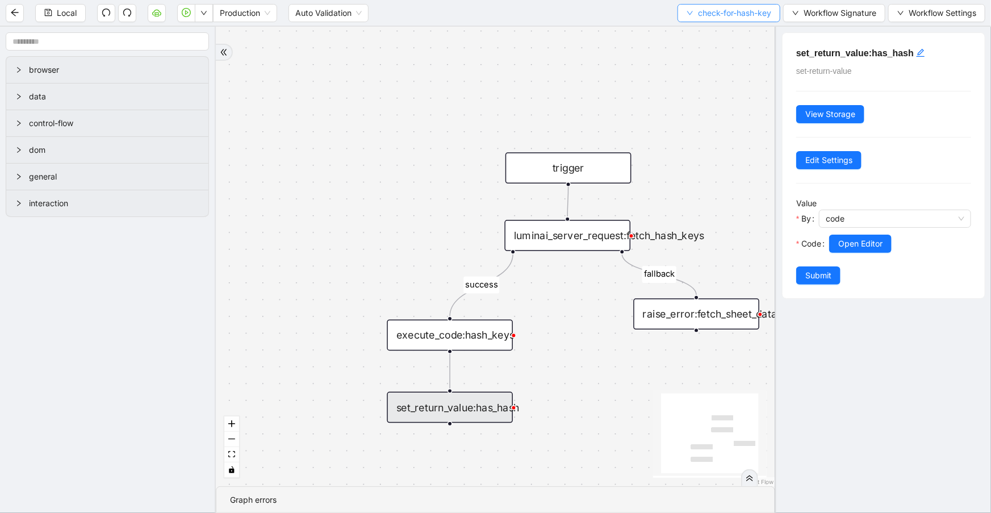
click at [719, 11] on span "check-for-hash-key" at bounding box center [734, 13] width 73 height 12
click at [722, 32] on span "Select" at bounding box center [728, 34] width 86 height 12
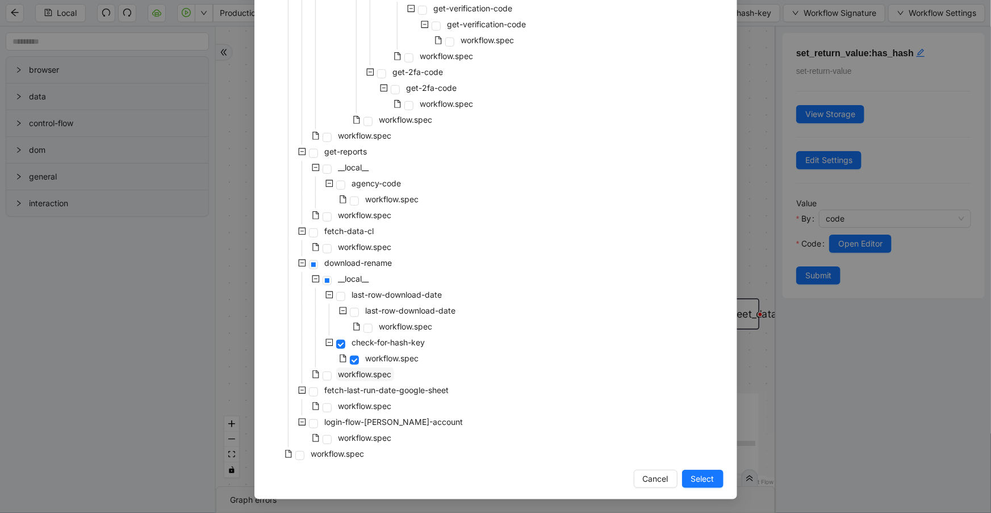
click at [368, 372] on span "workflow.spec" at bounding box center [364, 374] width 53 height 10
click at [691, 480] on span "Select" at bounding box center [702, 478] width 23 height 12
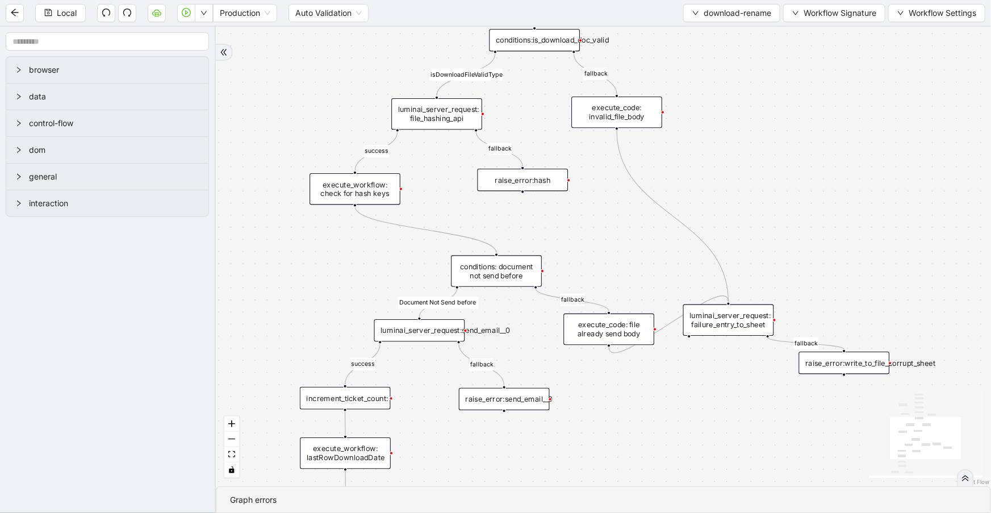
drag, startPoint x: 561, startPoint y: 293, endPoint x: 503, endPoint y: 111, distance: 191.2
click at [503, 111] on div "success fallback fallback success fallback isDownloadFileValidType success Docu…" at bounding box center [603, 256] width 775 height 459
click at [526, 276] on div "conditions: document not send before" at bounding box center [496, 270] width 91 height 31
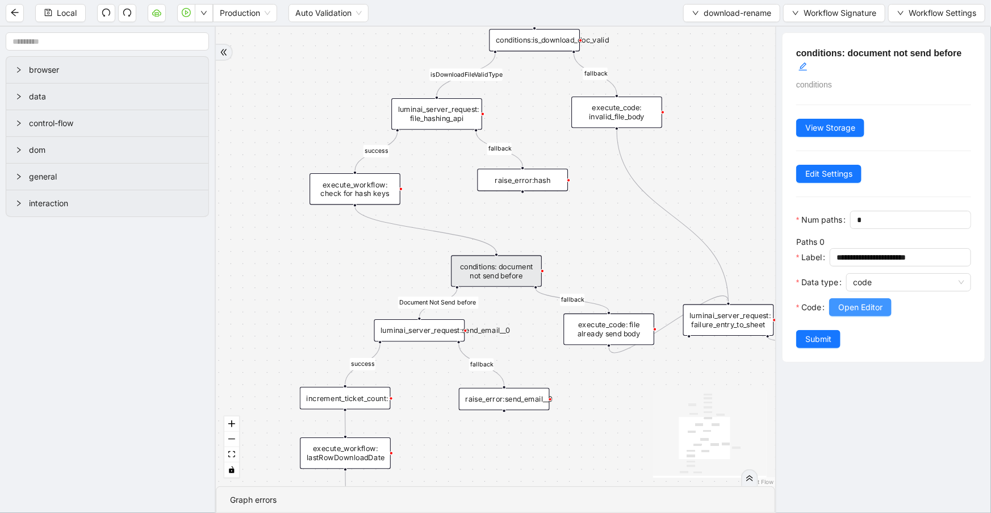
click at [845, 313] on span "Open Editor" at bounding box center [860, 307] width 44 height 12
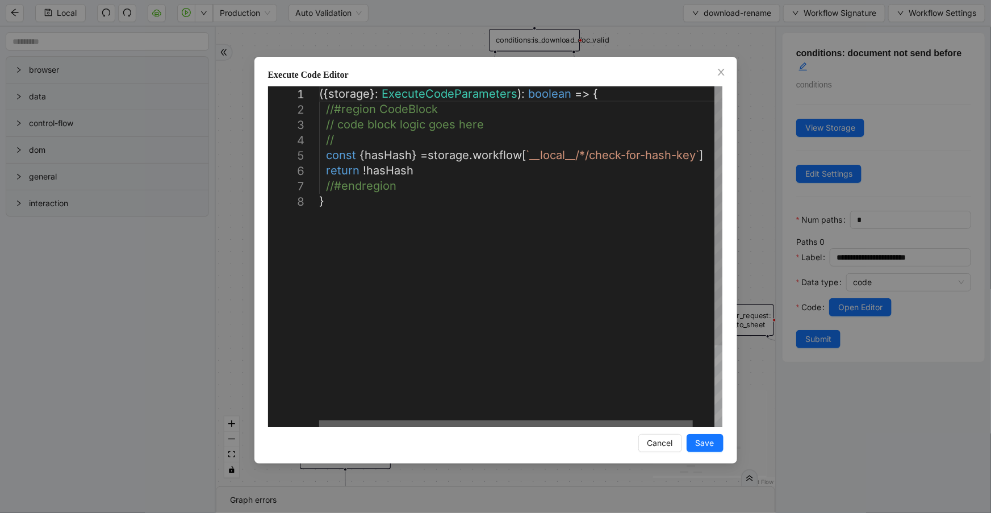
click at [445, 420] on div at bounding box center [505, 423] width 373 height 7
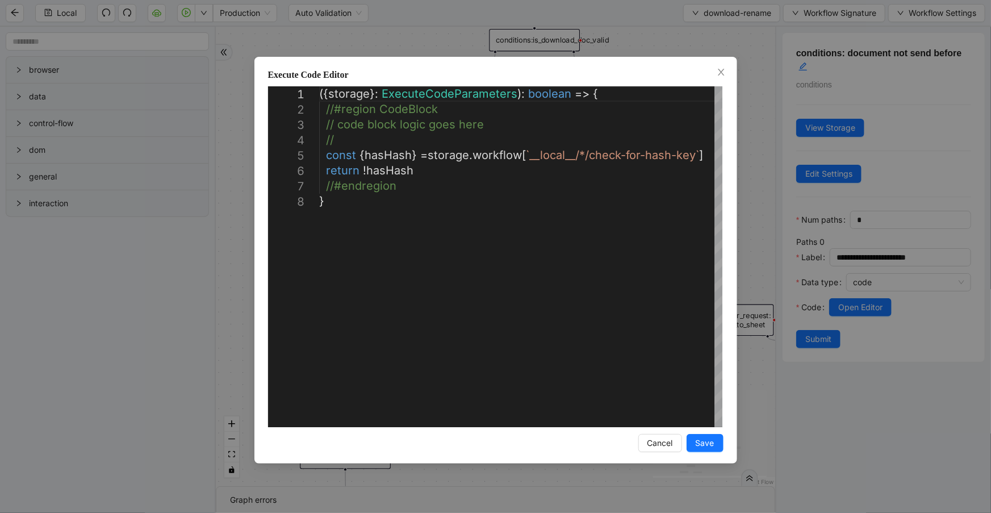
click at [721, 70] on icon "close" at bounding box center [720, 72] width 9 height 9
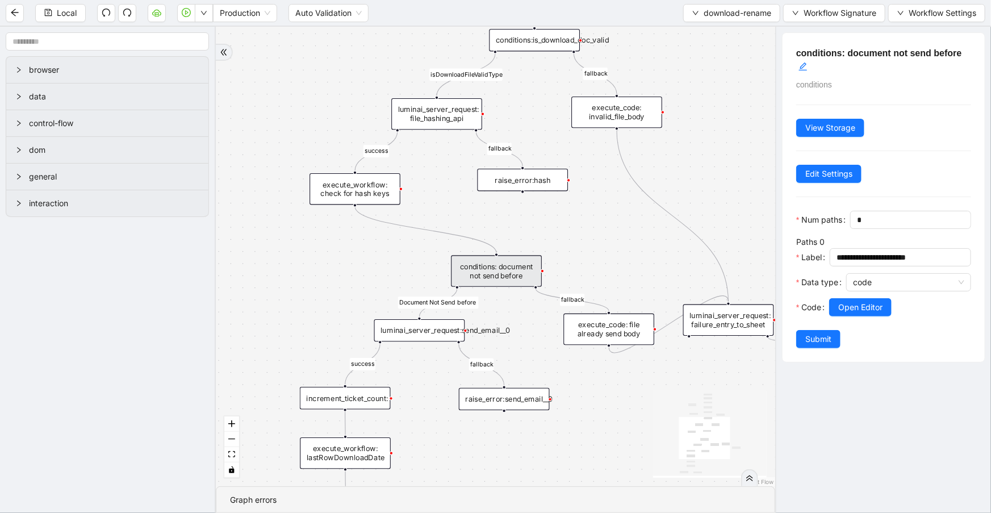
click at [526, 272] on div "conditions: document not send before" at bounding box center [496, 270] width 91 height 31
drag, startPoint x: 861, startPoint y: 324, endPoint x: 820, endPoint y: 328, distance: 41.0
click at [861, 313] on span "Open Editor" at bounding box center [860, 307] width 44 height 12
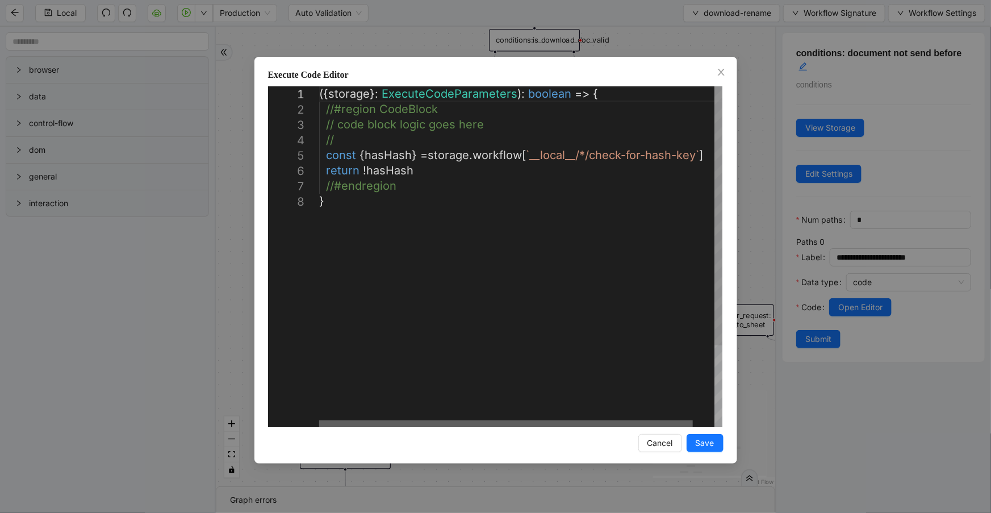
click at [339, 427] on div at bounding box center [505, 423] width 373 height 7
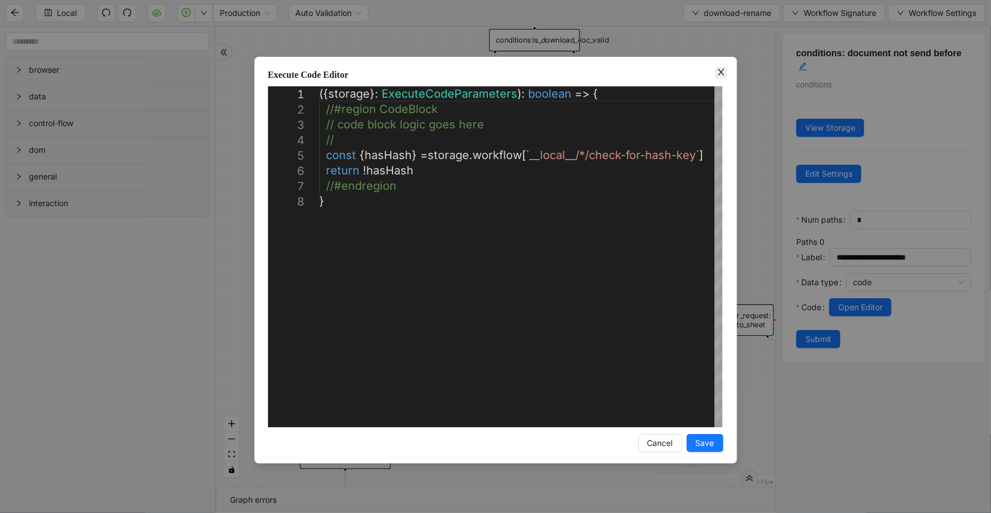
click at [725, 71] on icon "close" at bounding box center [720, 72] width 9 height 9
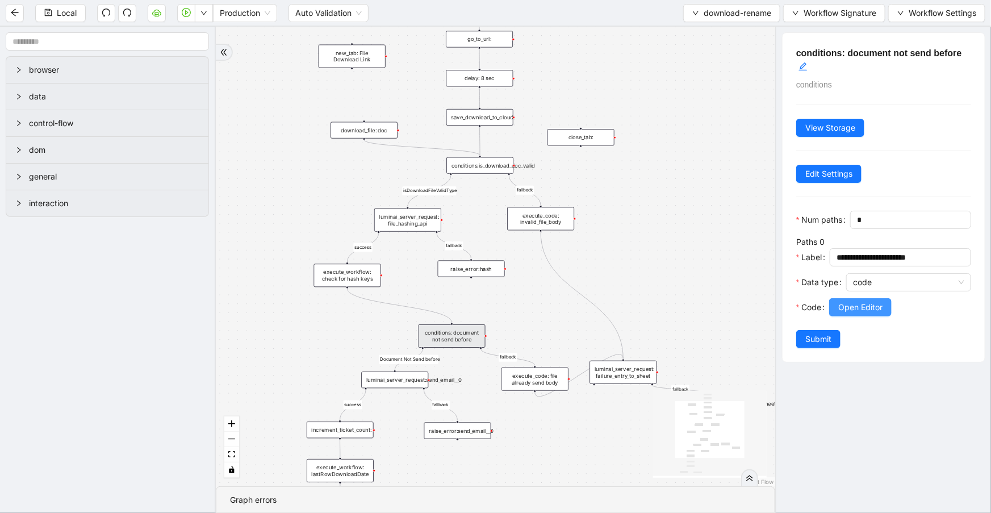
click at [867, 313] on span "Open Editor" at bounding box center [860, 307] width 44 height 12
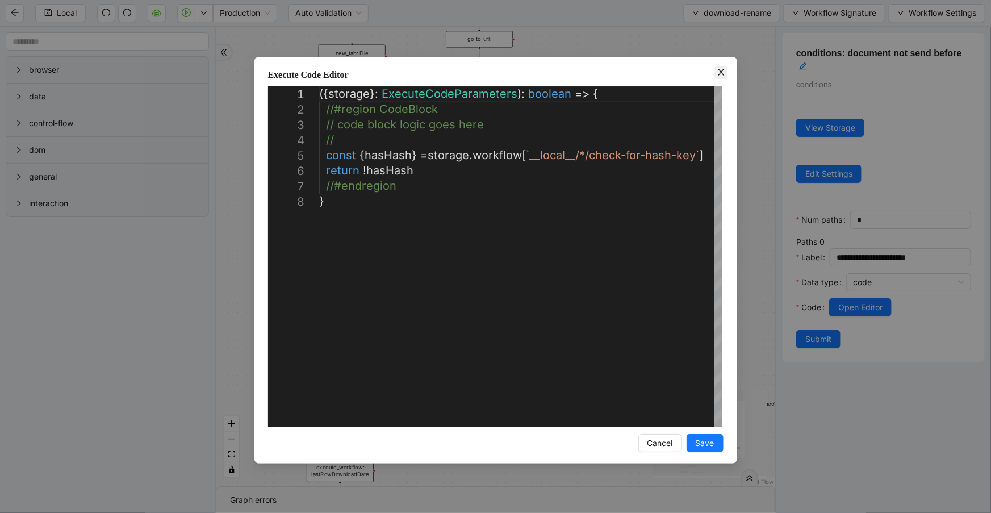
click at [717, 71] on icon "close" at bounding box center [720, 72] width 9 height 9
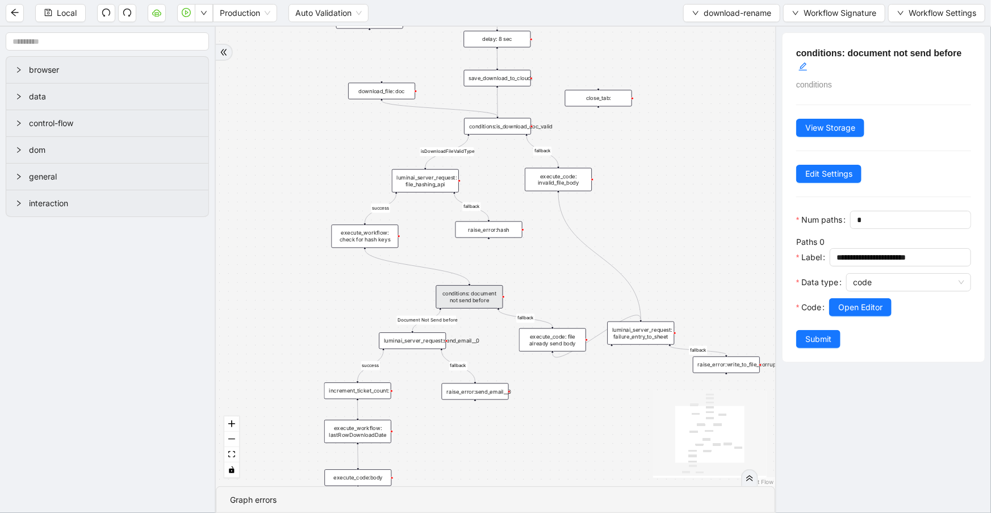
drag, startPoint x: 281, startPoint y: 351, endPoint x: 334, endPoint y: 297, distance: 75.5
click at [300, 307] on div "success fallback fallback success fallback isDownloadFileValidType success Docu…" at bounding box center [495, 256] width 559 height 459
click at [887, 316] on button "Open Editor" at bounding box center [860, 307] width 62 height 18
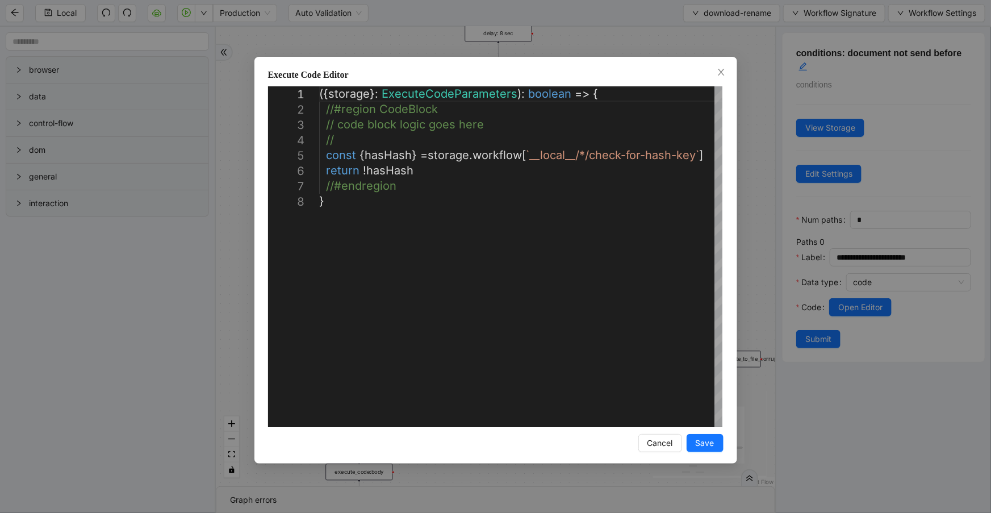
drag, startPoint x: 722, startPoint y: 69, endPoint x: 716, endPoint y: 78, distance: 11.0
click at [722, 69] on icon "close" at bounding box center [720, 72] width 9 height 9
